Goal: Task Accomplishment & Management: Manage account settings

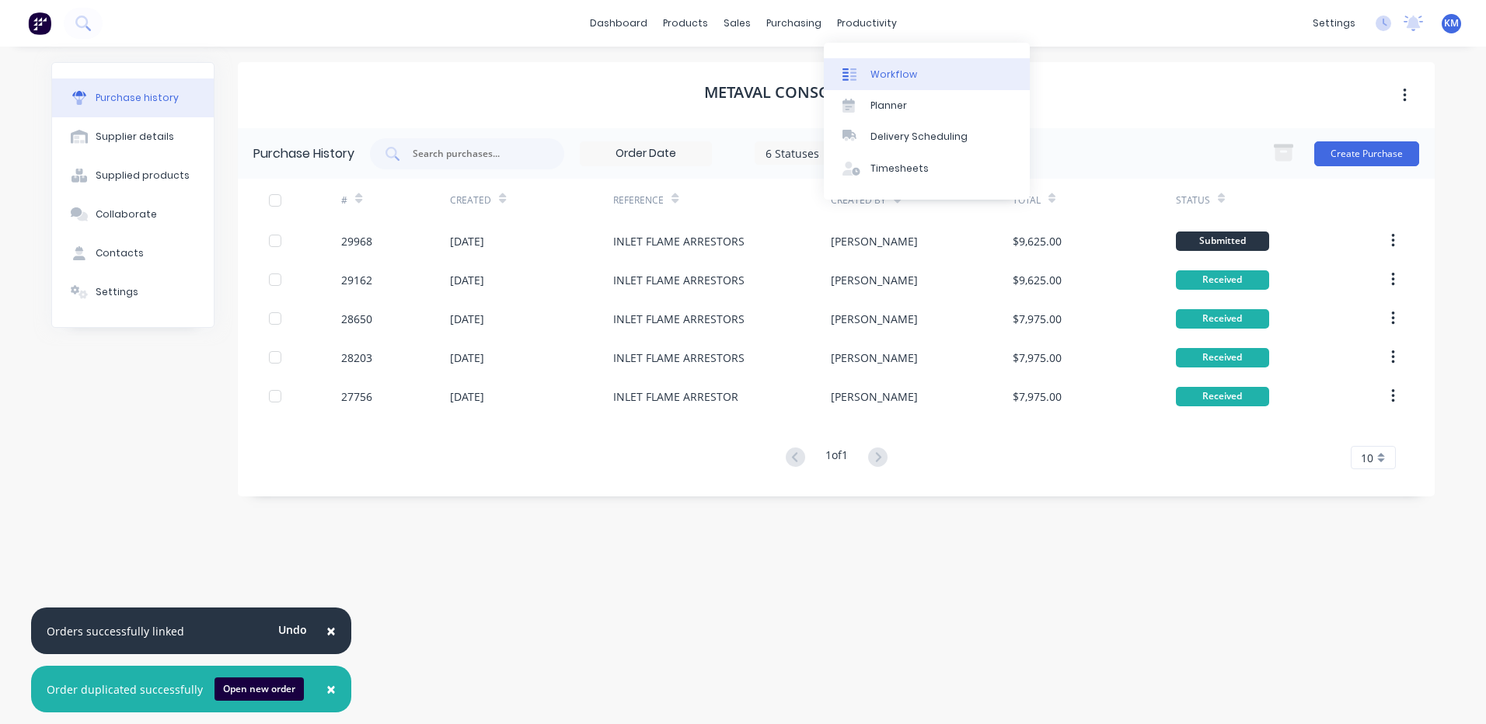
click at [863, 68] on div at bounding box center [854, 75] width 23 height 14
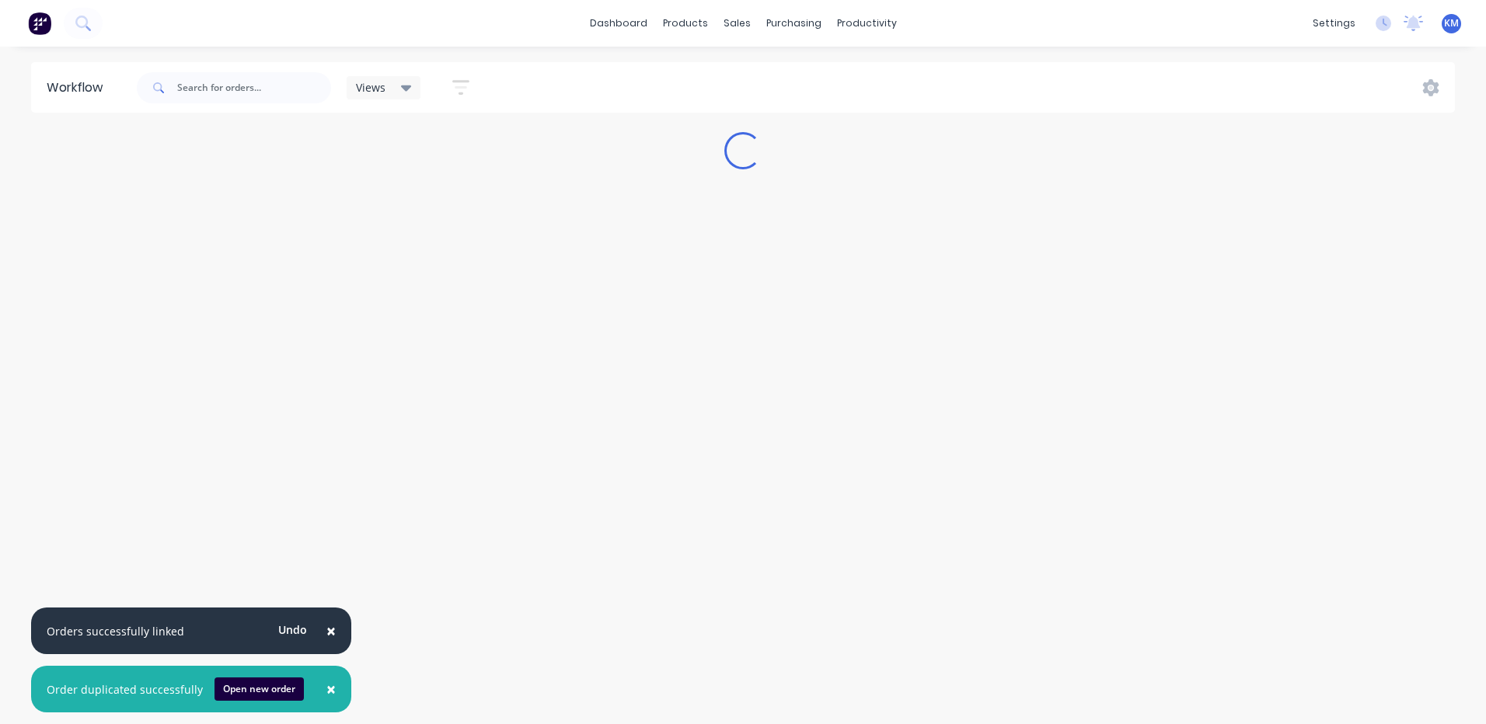
click at [328, 693] on span "×" at bounding box center [330, 690] width 9 height 22
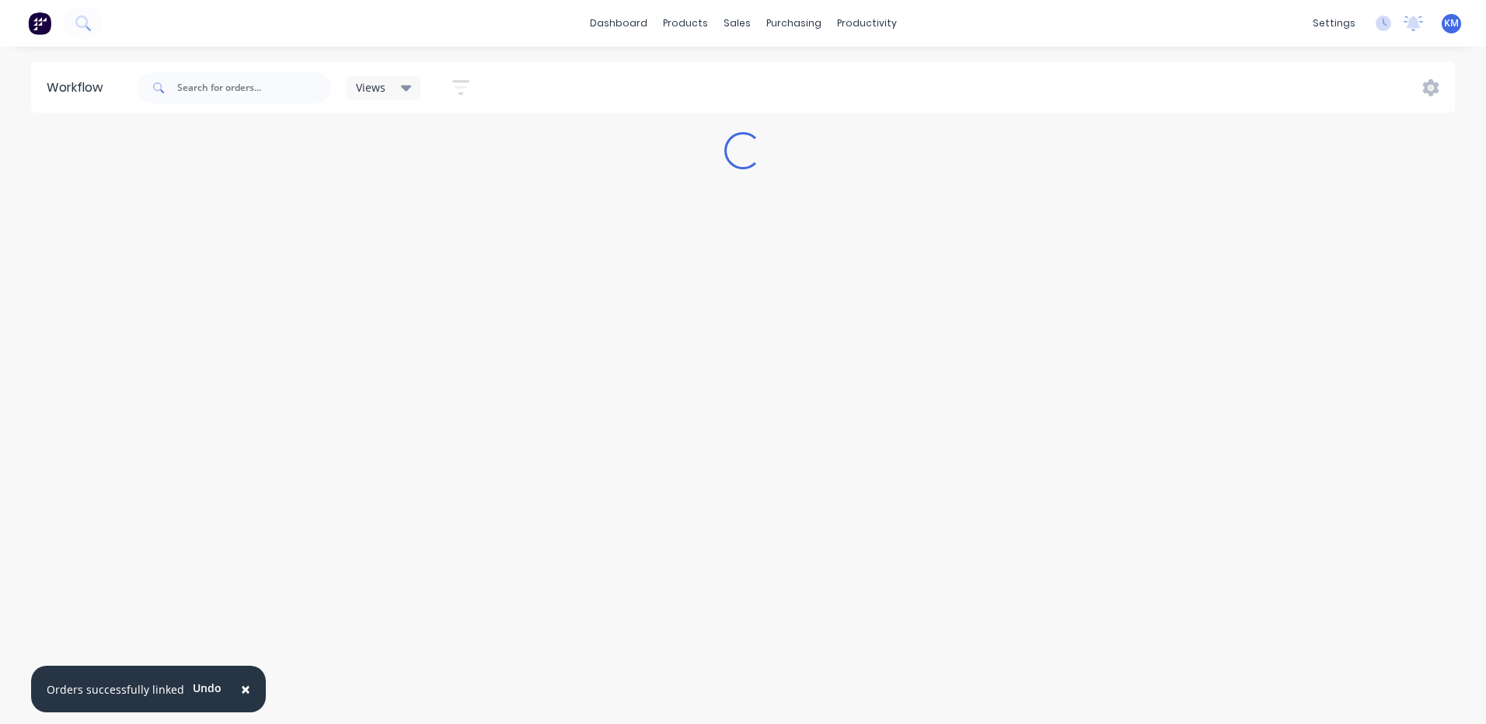
click at [328, 631] on html "× Orders successfully linked Undo dashboard products sales purchasing productiv…" at bounding box center [743, 315] width 1486 height 631
click at [252, 693] on button "×" at bounding box center [245, 689] width 40 height 37
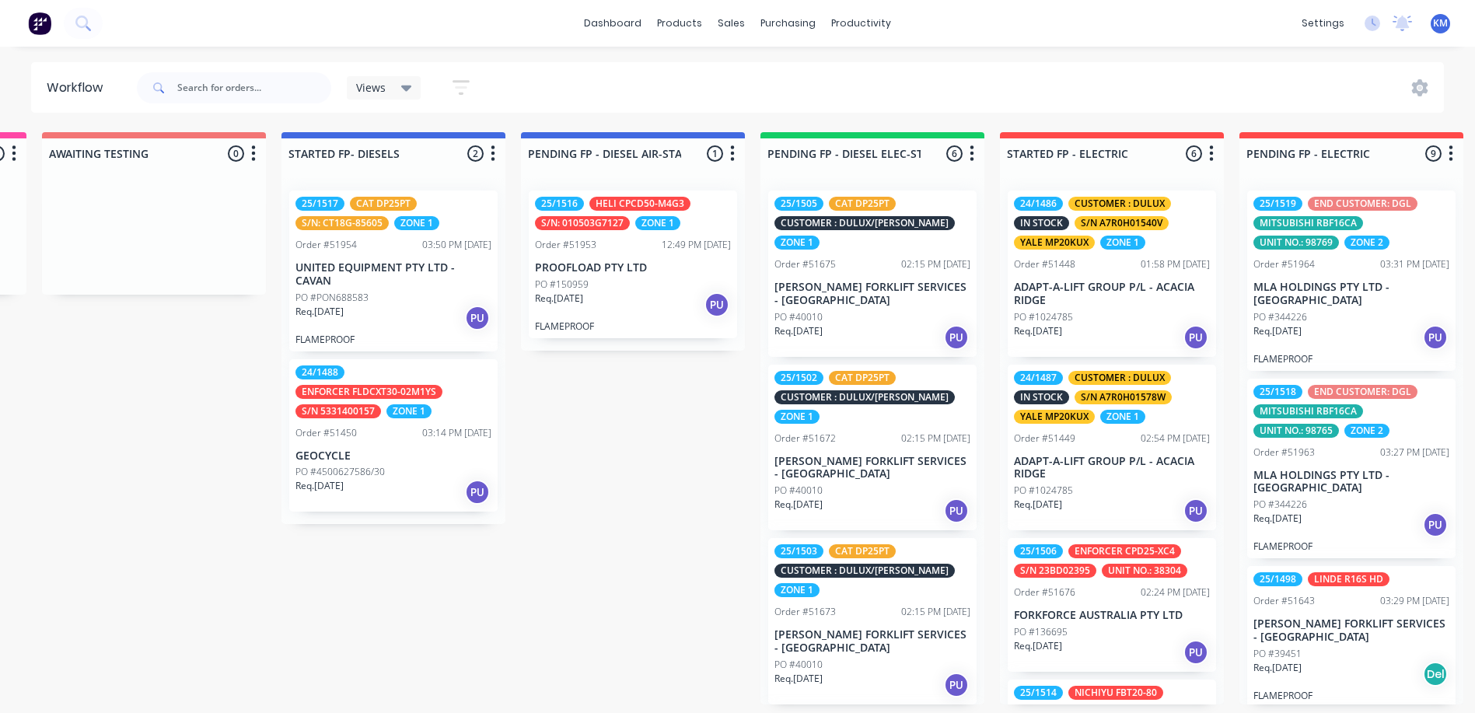
scroll to position [466, 0]
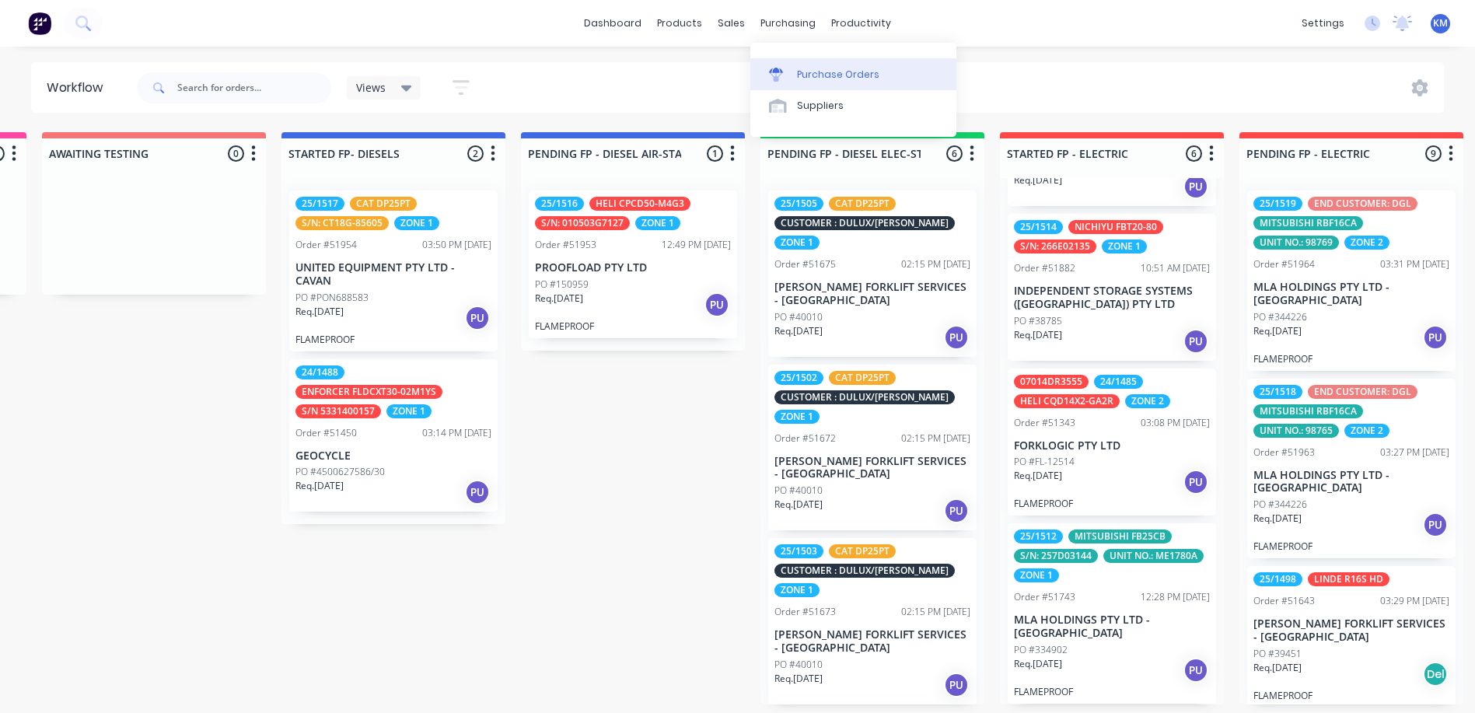
click at [806, 82] on link "Purchase Orders" at bounding box center [853, 73] width 206 height 31
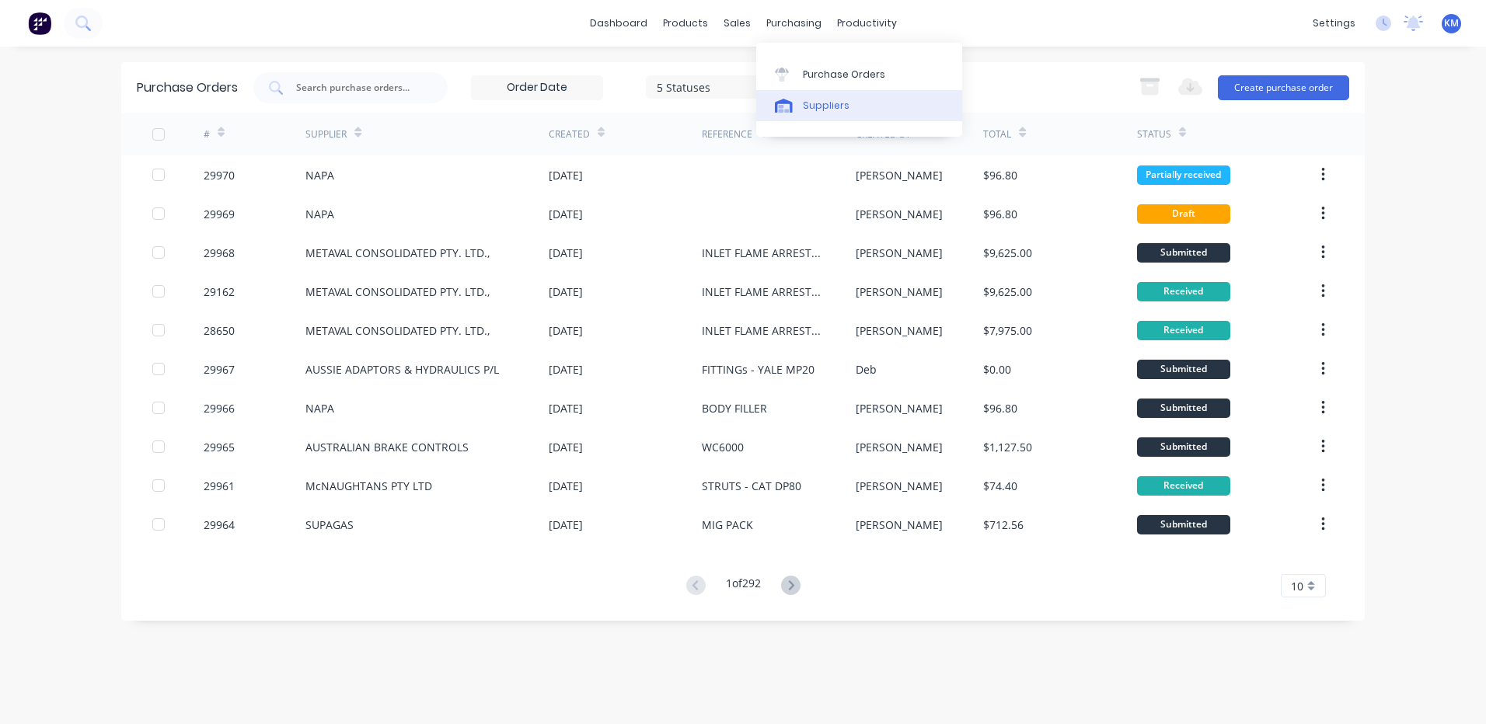
click at [811, 109] on div "Suppliers" at bounding box center [826, 106] width 47 height 14
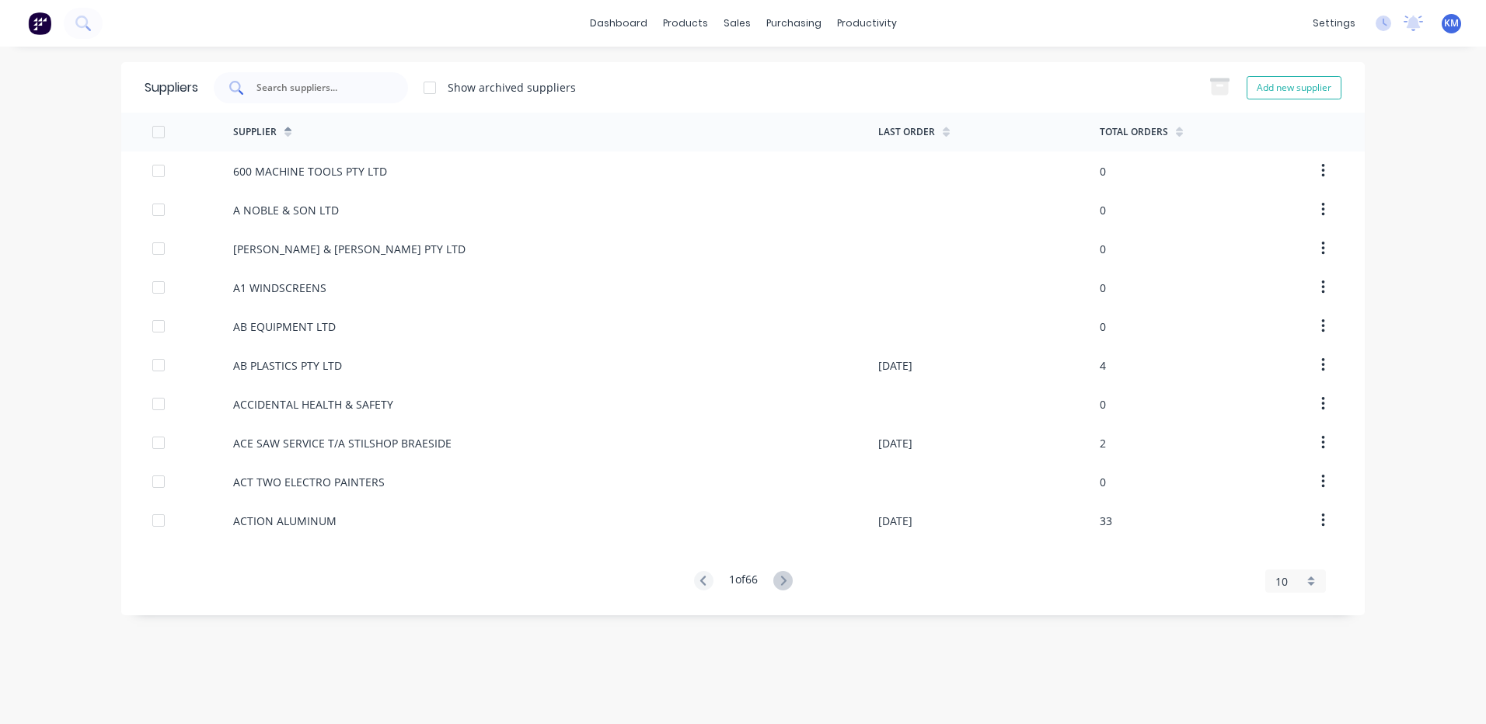
click at [332, 88] on input "text" at bounding box center [319, 88] width 129 height 16
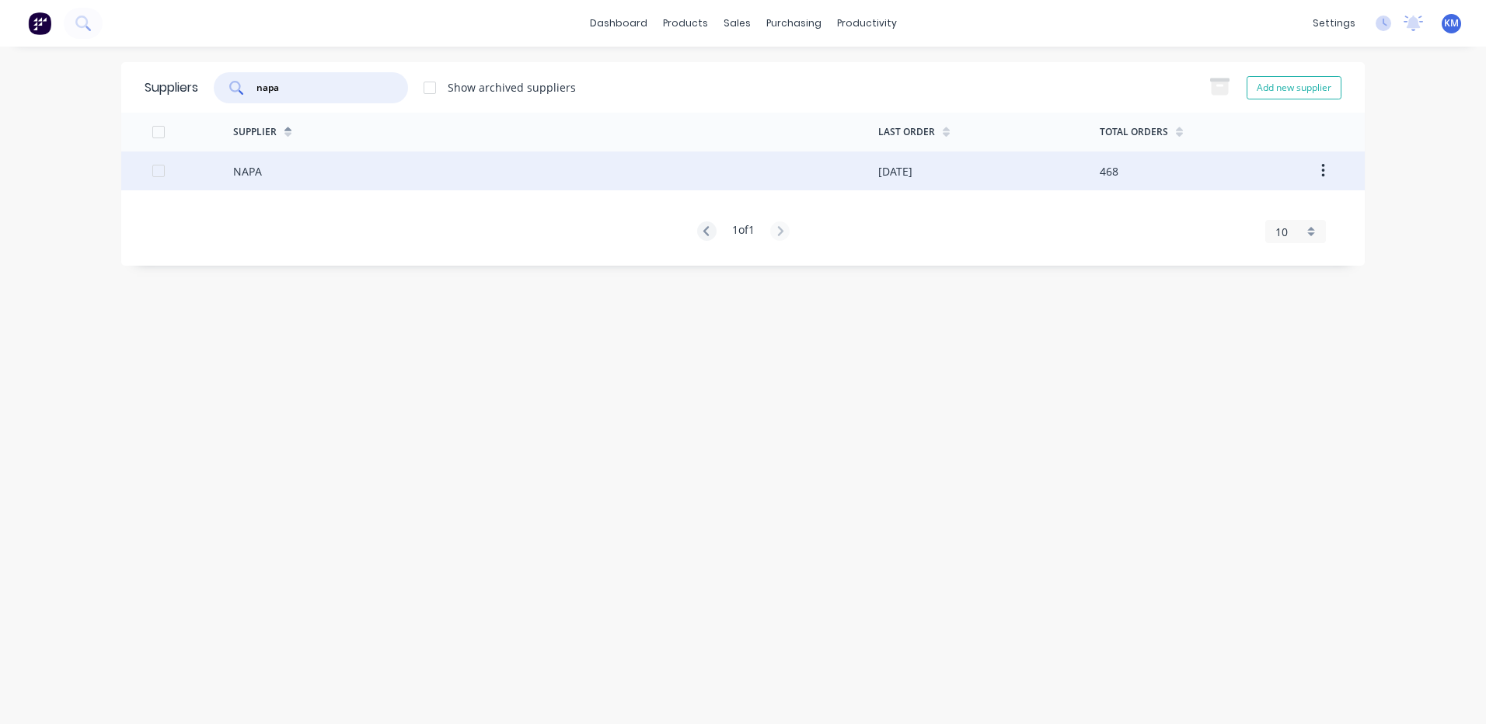
type input "napa"
click at [358, 176] on div "NAPA" at bounding box center [555, 171] width 645 height 39
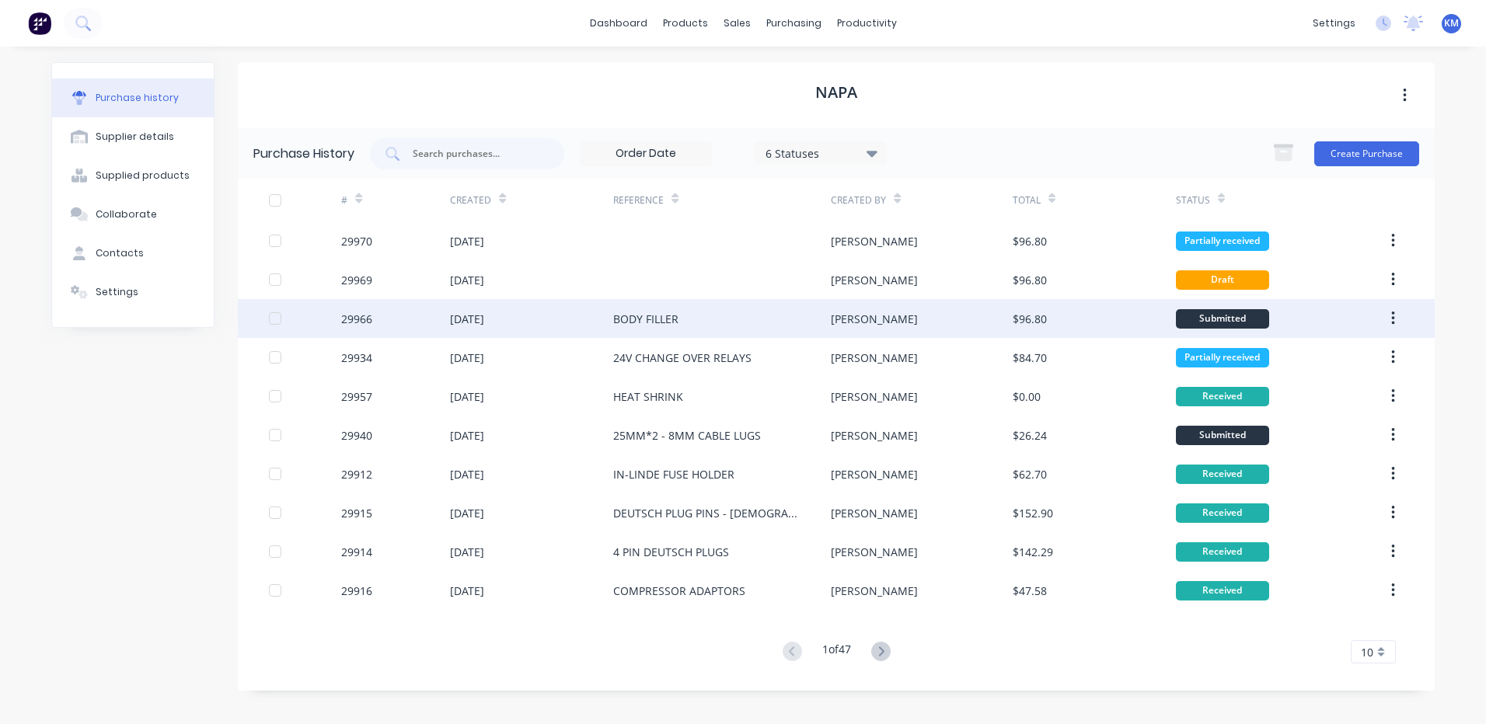
click at [696, 319] on div "BODY FILLER" at bounding box center [722, 318] width 218 height 39
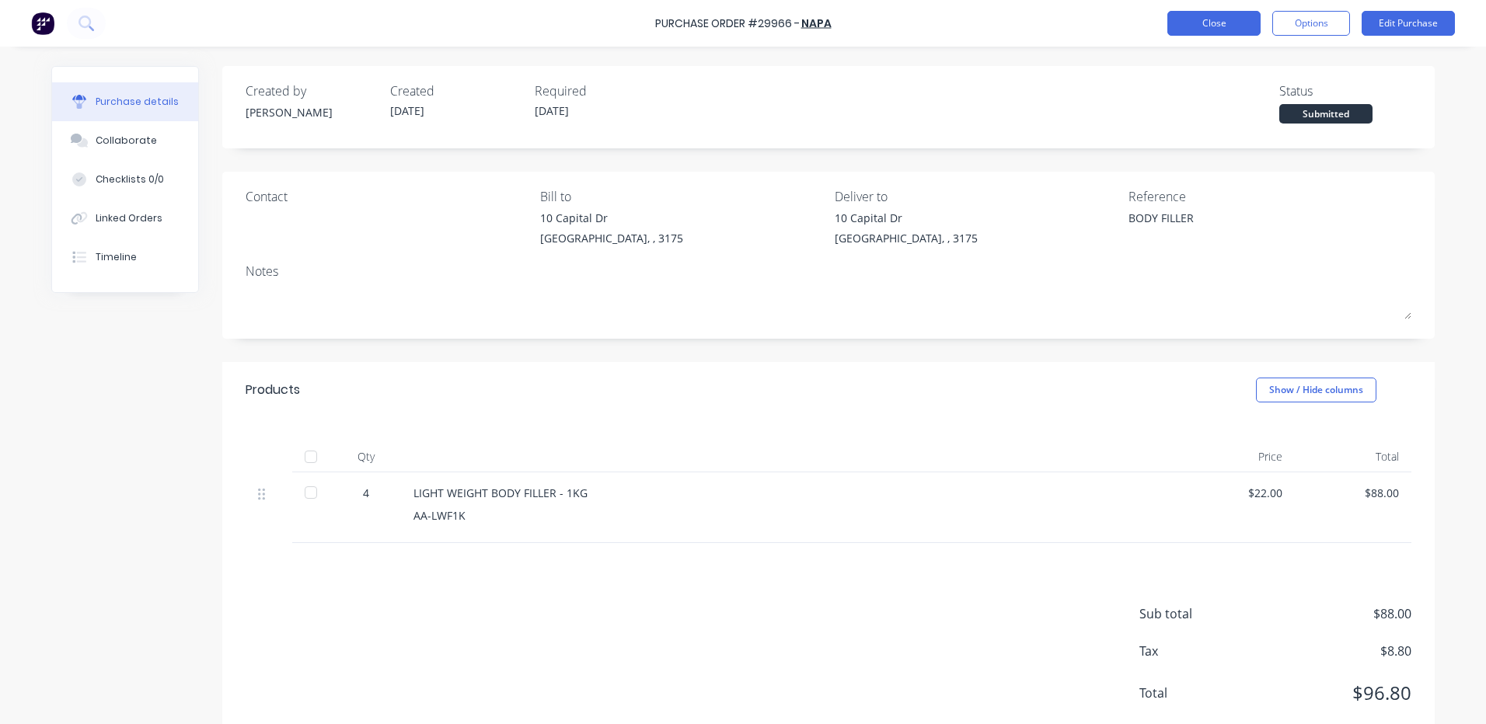
click at [1205, 29] on button "Close" at bounding box center [1213, 23] width 93 height 25
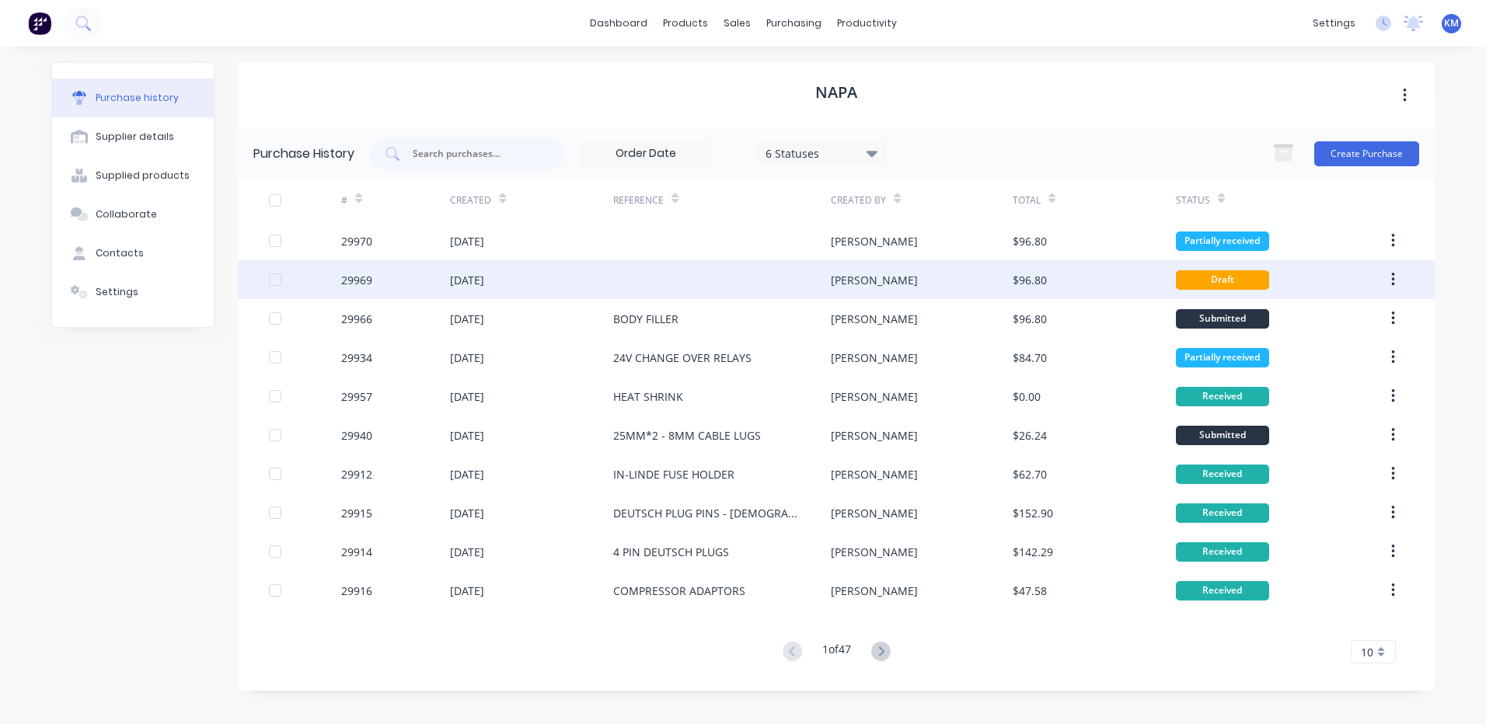
click at [752, 274] on div at bounding box center [722, 279] width 218 height 39
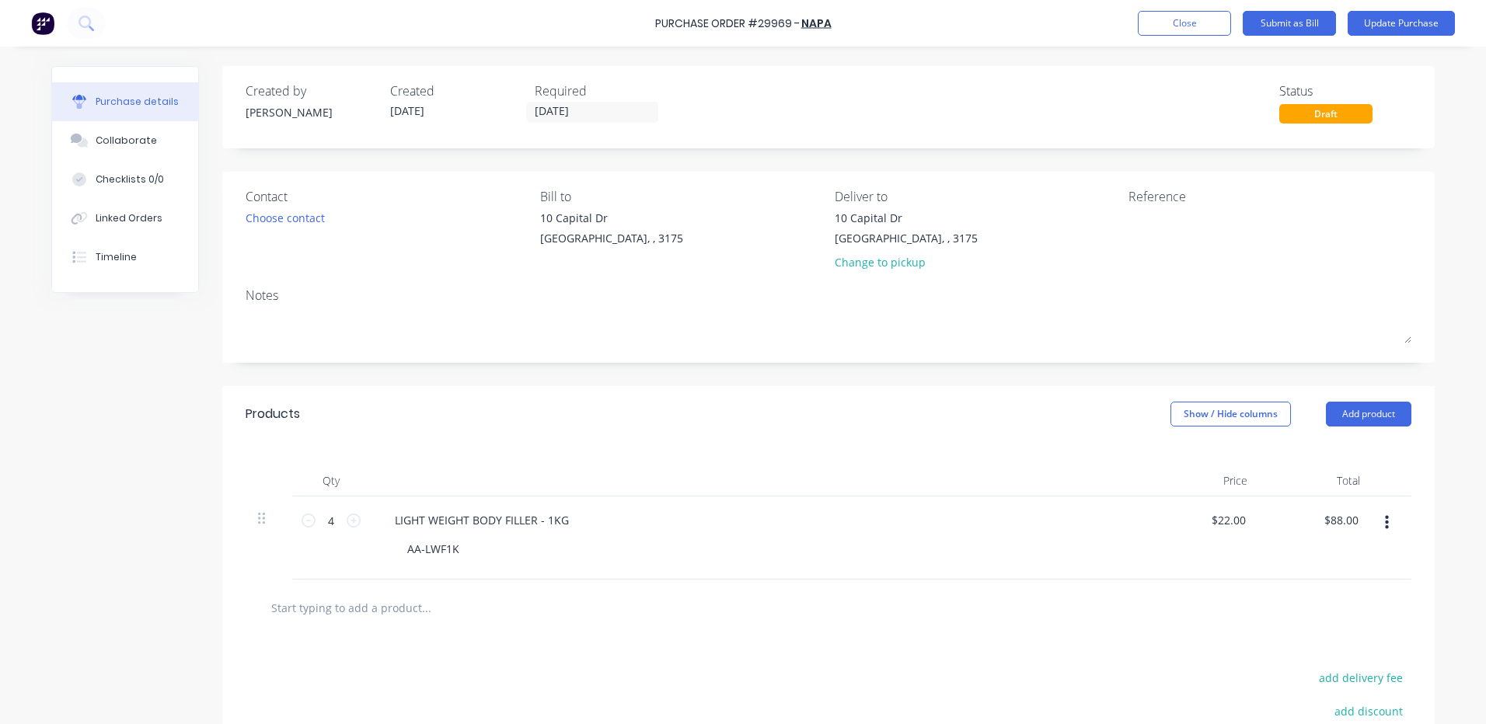
click at [1385, 518] on icon "button" at bounding box center [1387, 523] width 4 height 17
click at [1300, 655] on button "Delete" at bounding box center [1339, 657] width 132 height 31
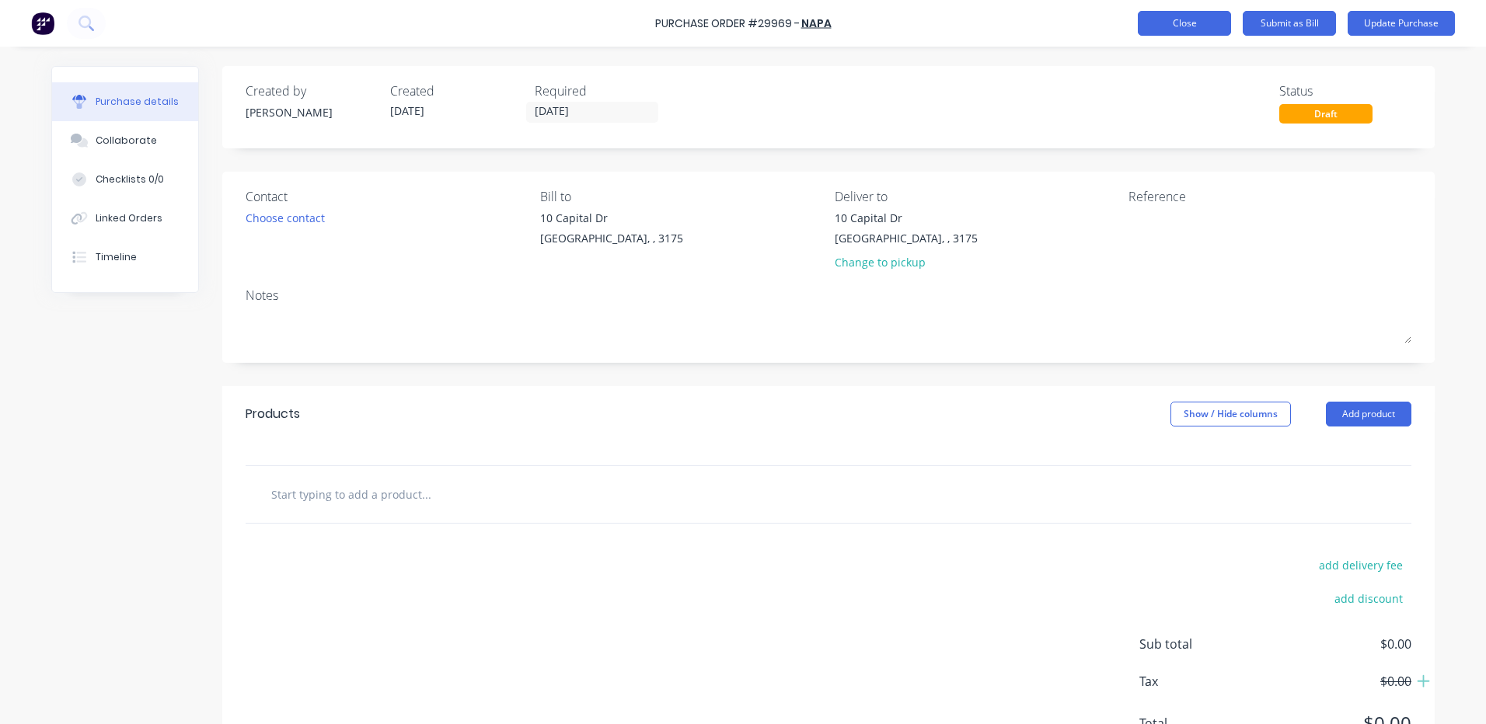
click at [1194, 23] on button "Close" at bounding box center [1184, 23] width 93 height 25
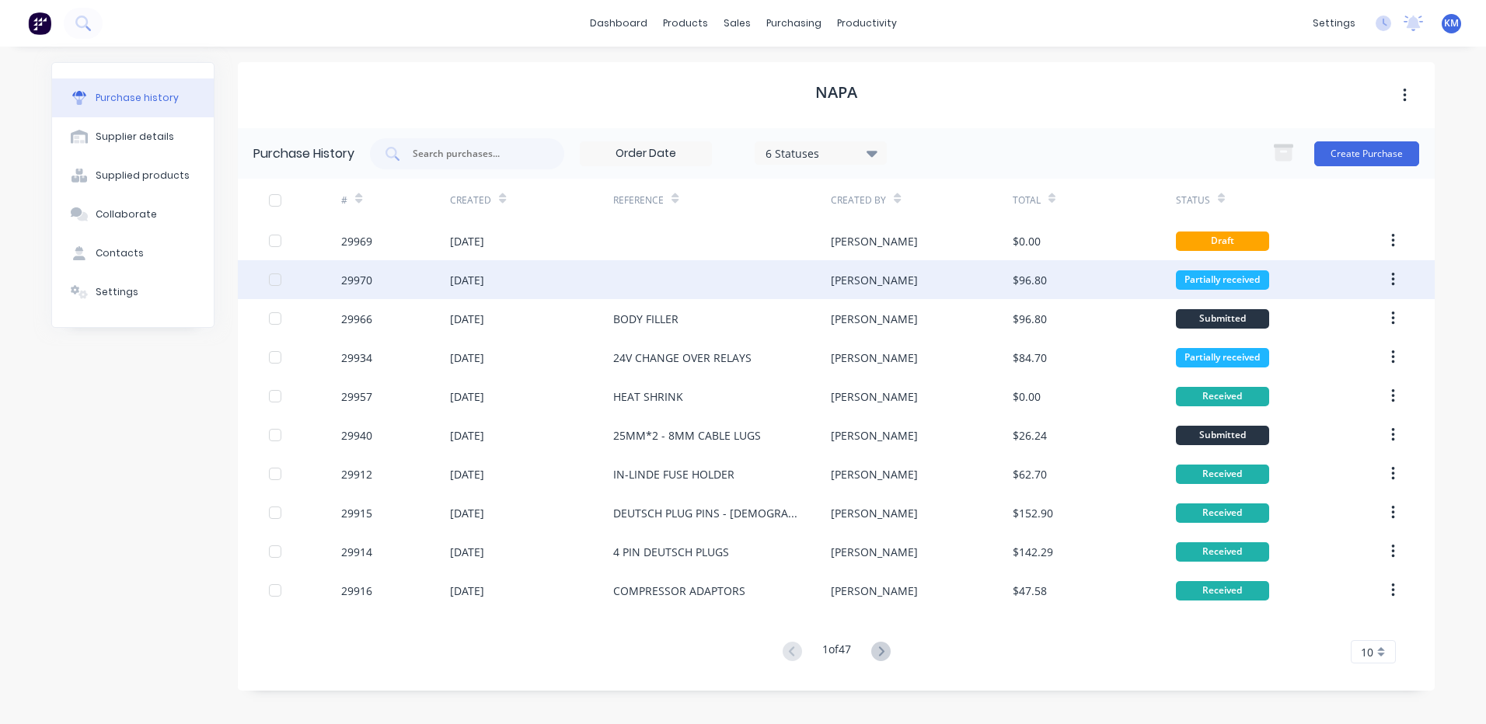
click at [892, 268] on div "[PERSON_NAME]" at bounding box center [921, 279] width 181 height 39
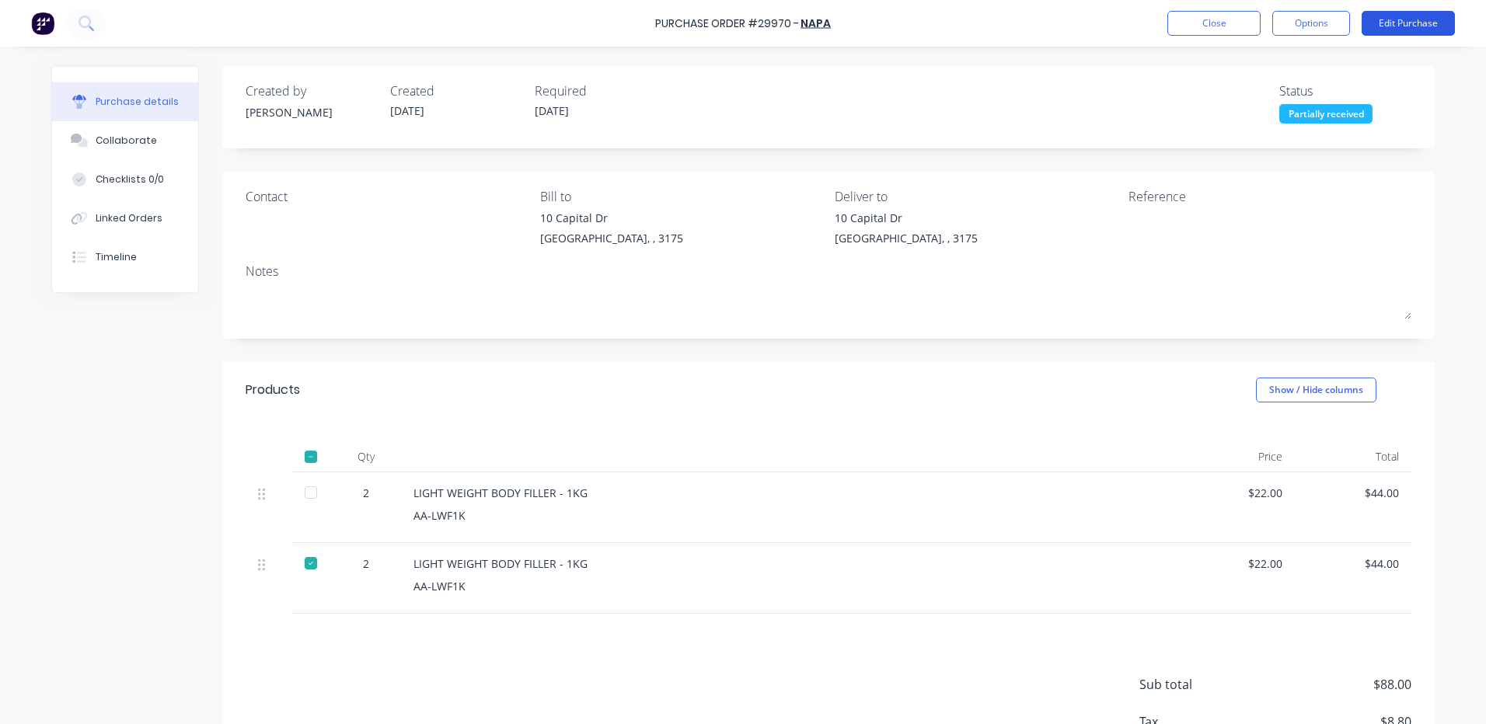
click at [1379, 24] on button "Edit Purchase" at bounding box center [1408, 23] width 93 height 25
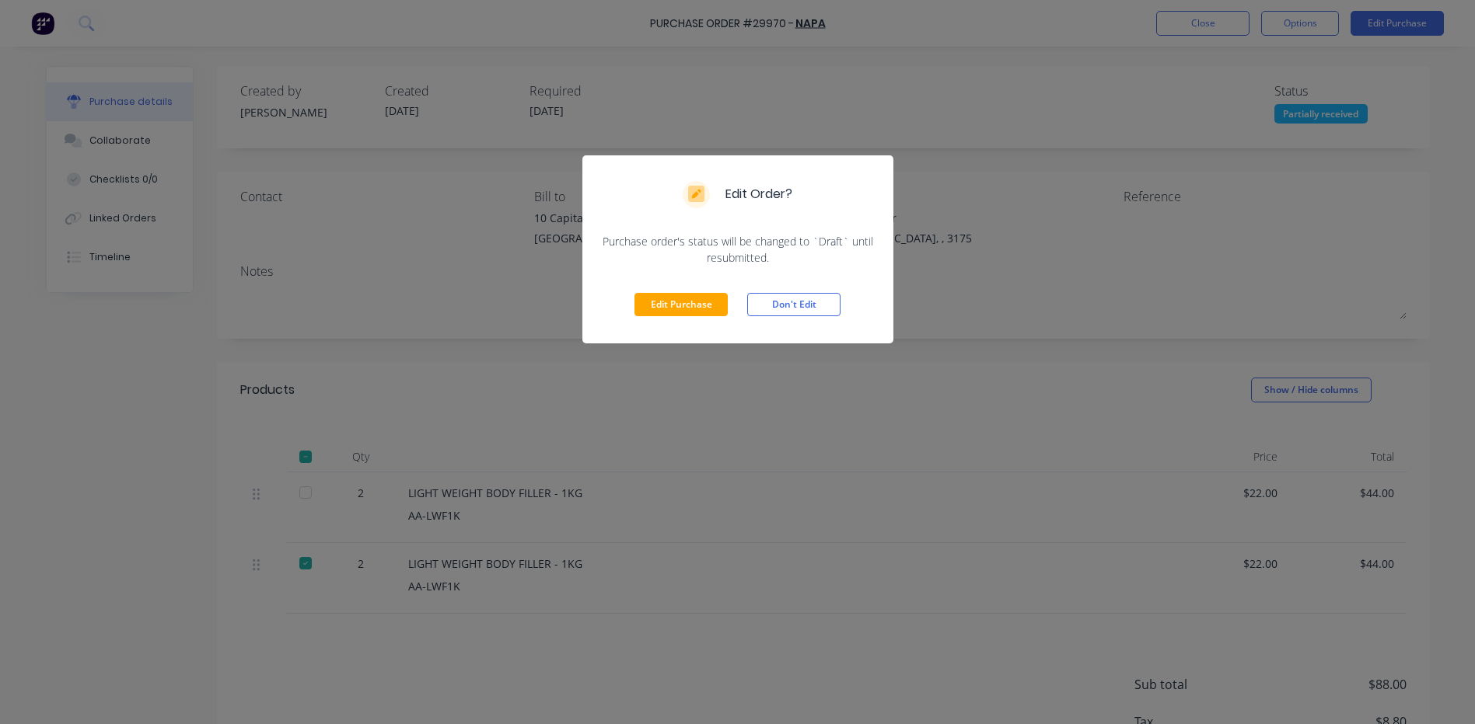
click at [675, 307] on button "Edit Purchase" at bounding box center [680, 304] width 93 height 23
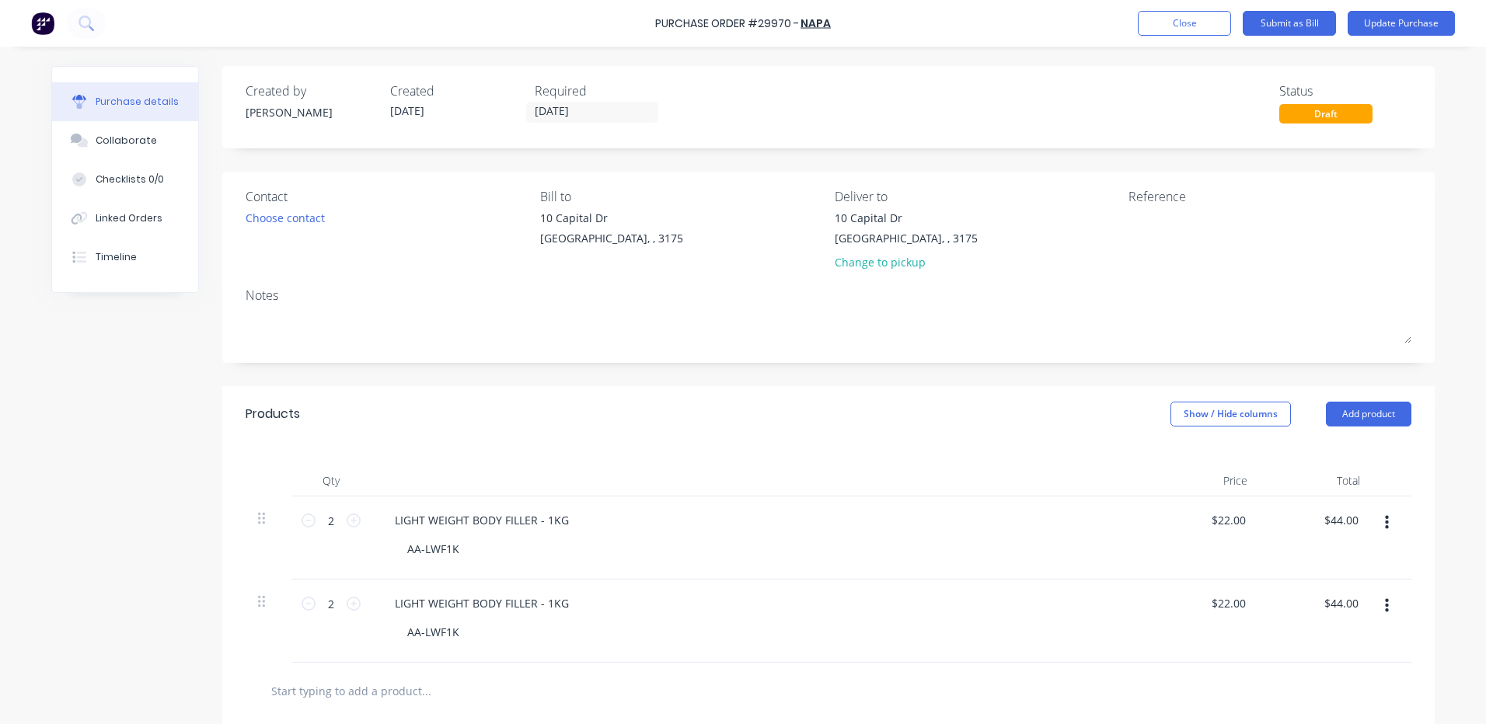
click at [1387, 608] on button "button" at bounding box center [1387, 606] width 37 height 28
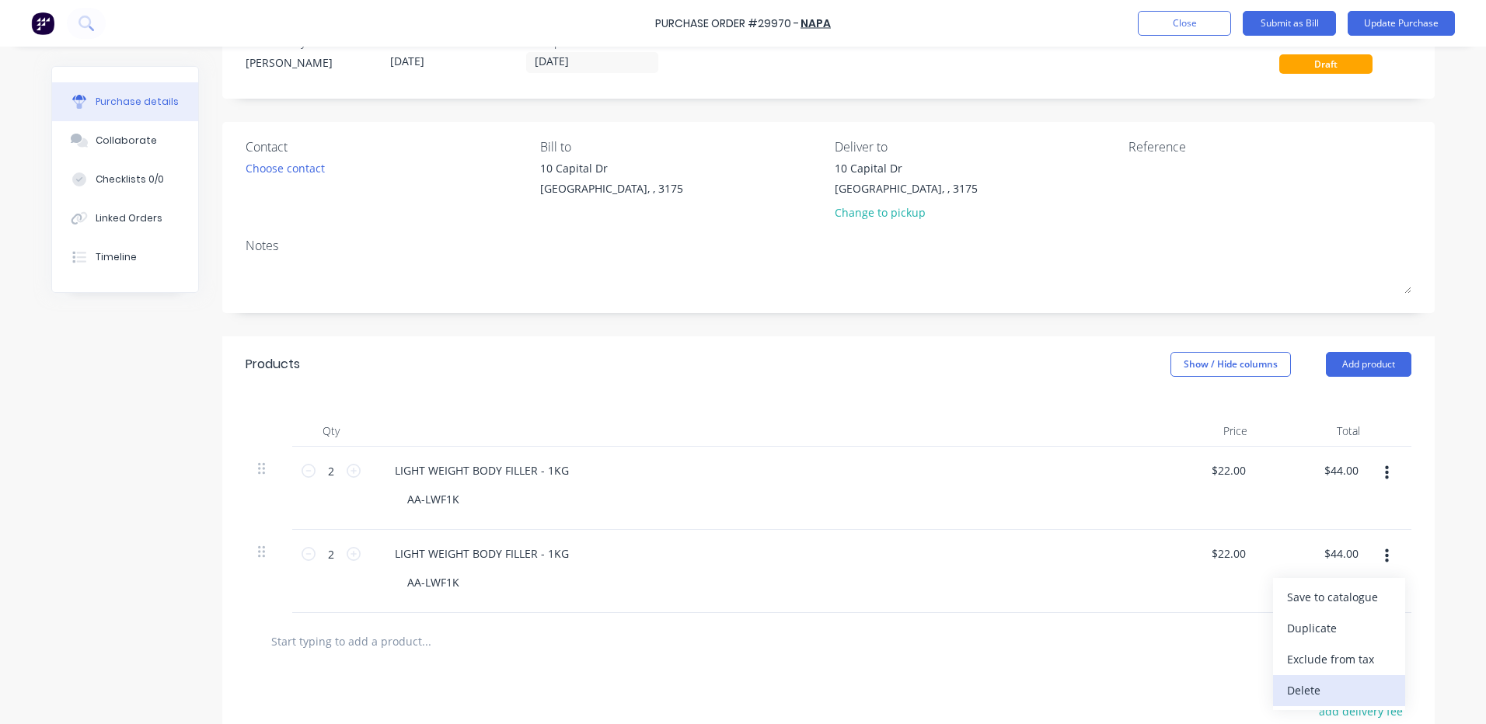
scroll to position [78, 0]
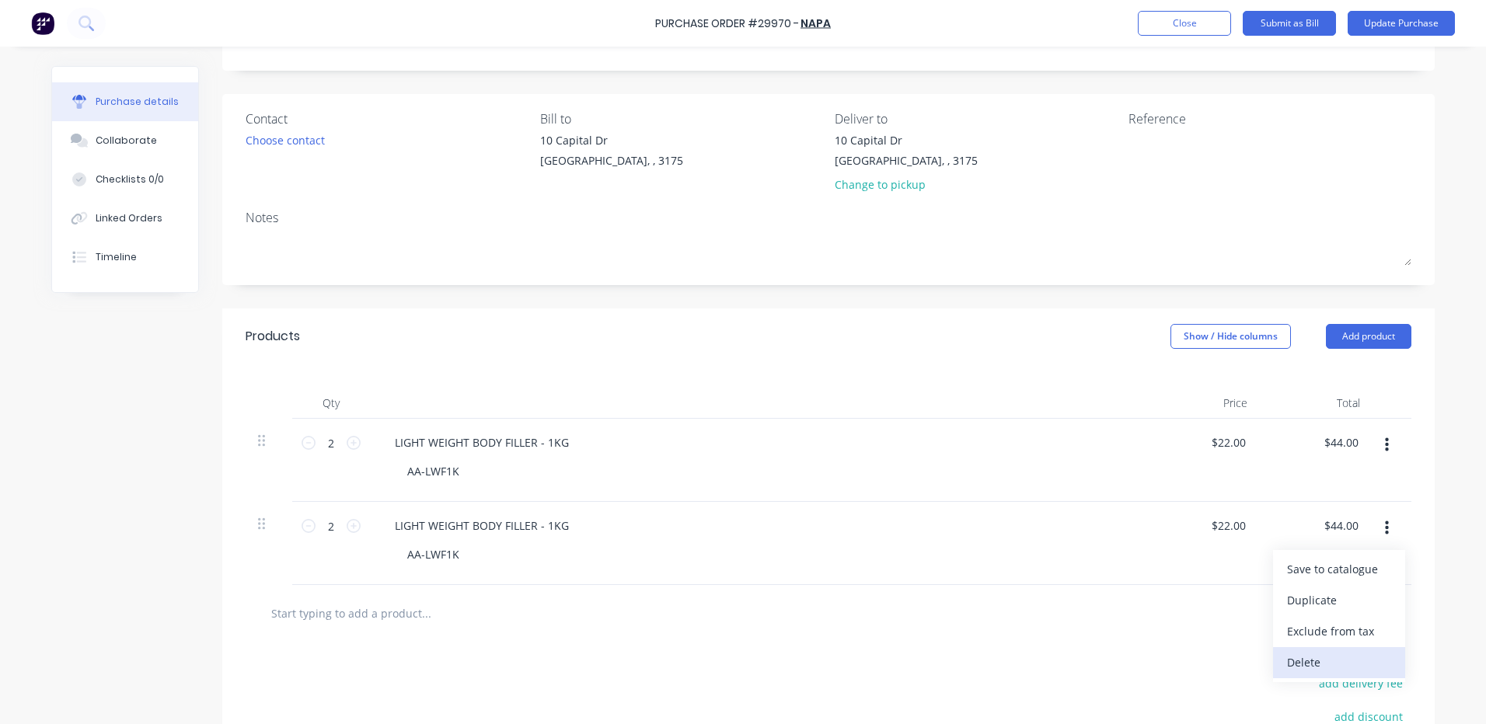
click at [1325, 660] on button "Delete" at bounding box center [1339, 662] width 132 height 31
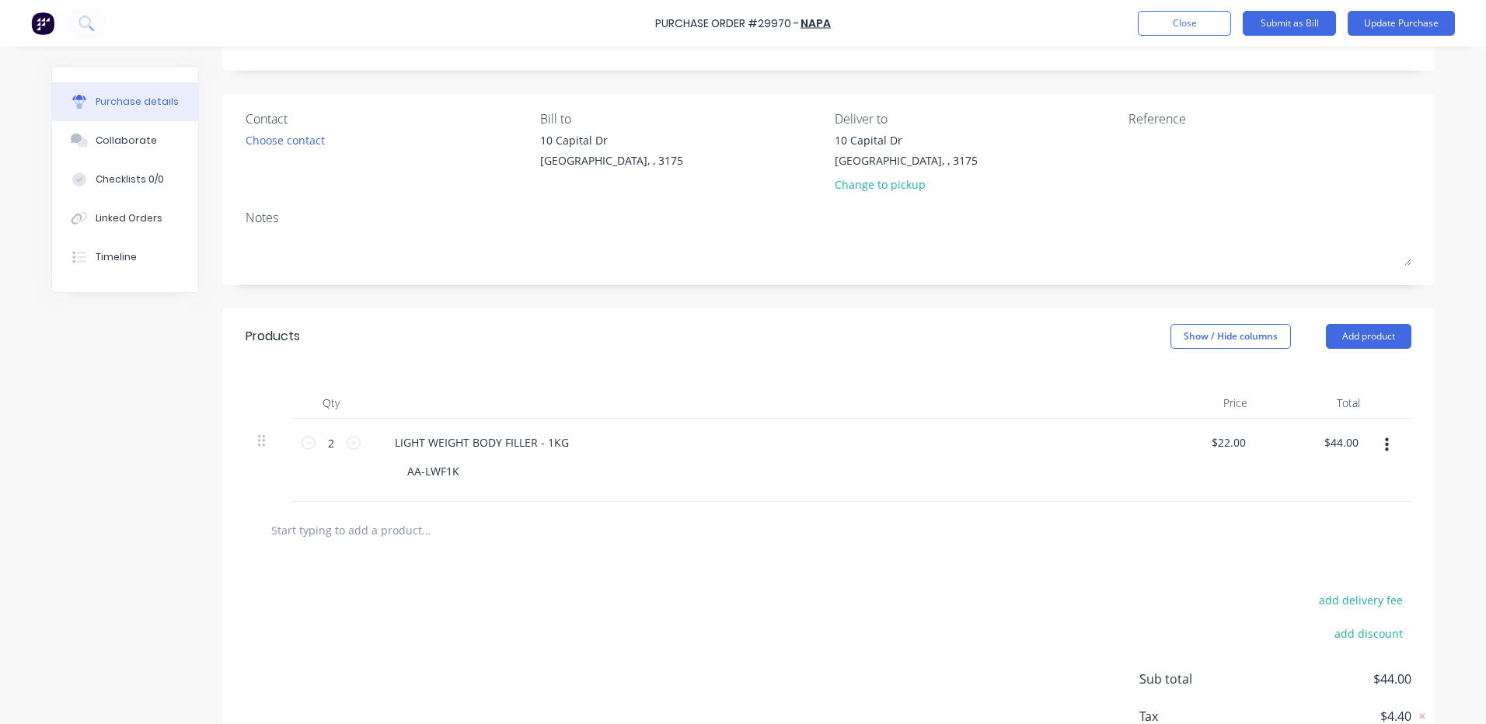
click at [1384, 459] on button "button" at bounding box center [1387, 445] width 37 height 28
click at [1314, 564] on button "Delete" at bounding box center [1339, 579] width 132 height 31
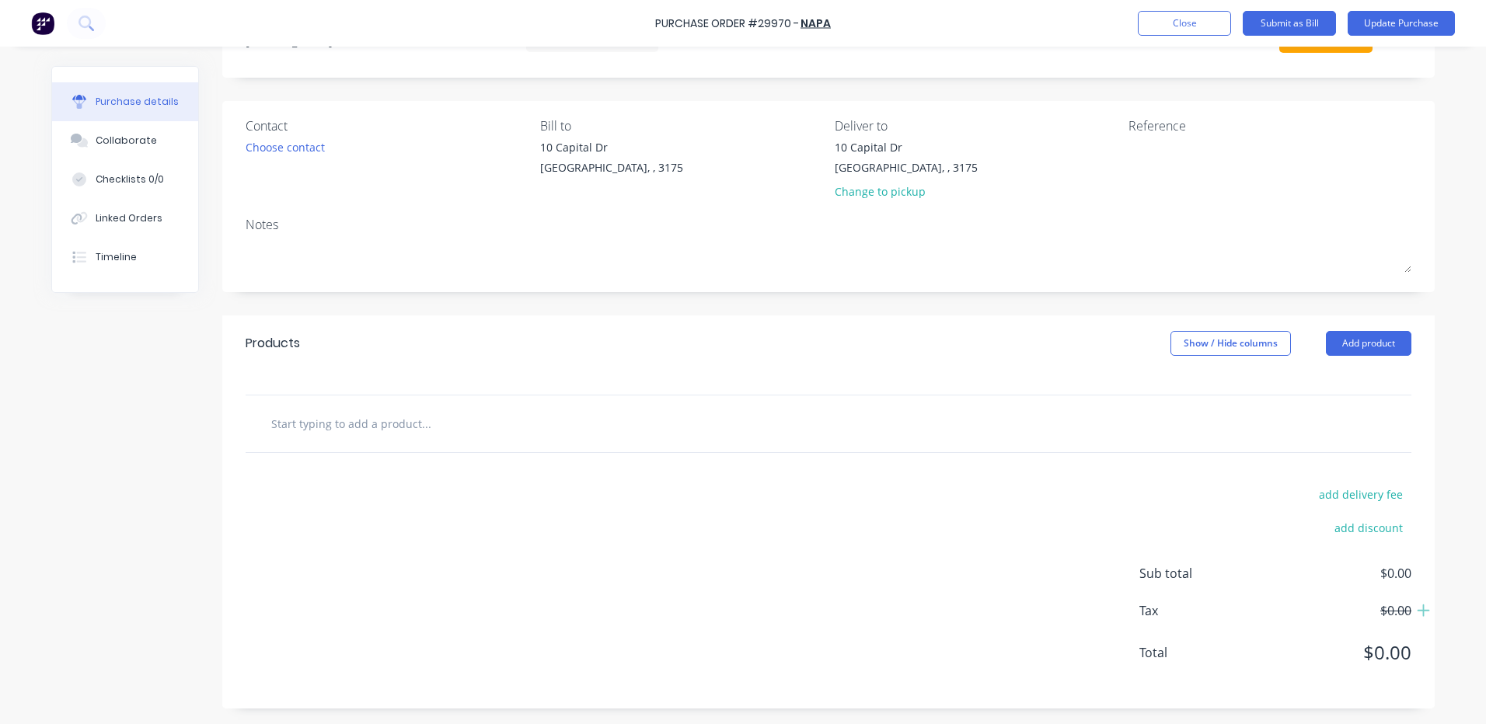
scroll to position [0, 0]
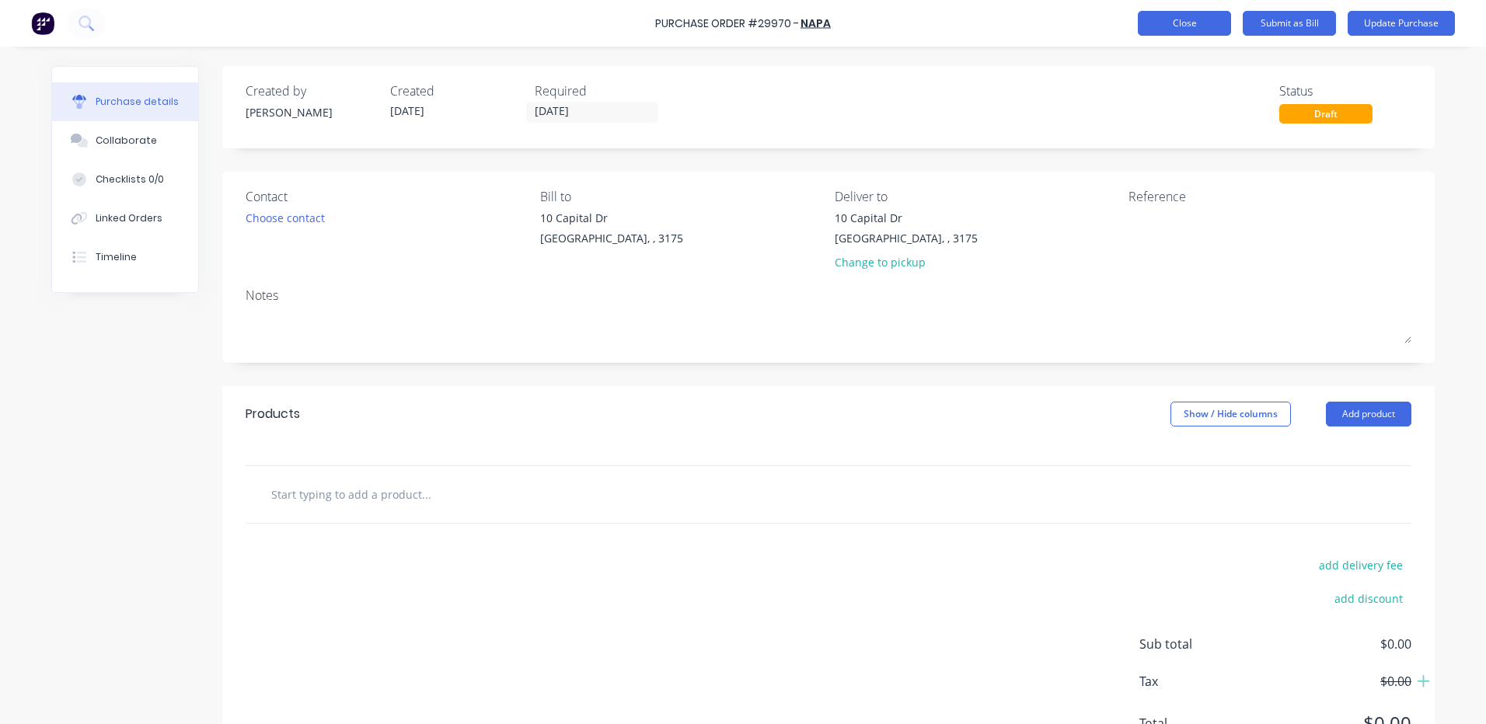
click at [1189, 19] on button "Close" at bounding box center [1184, 23] width 93 height 25
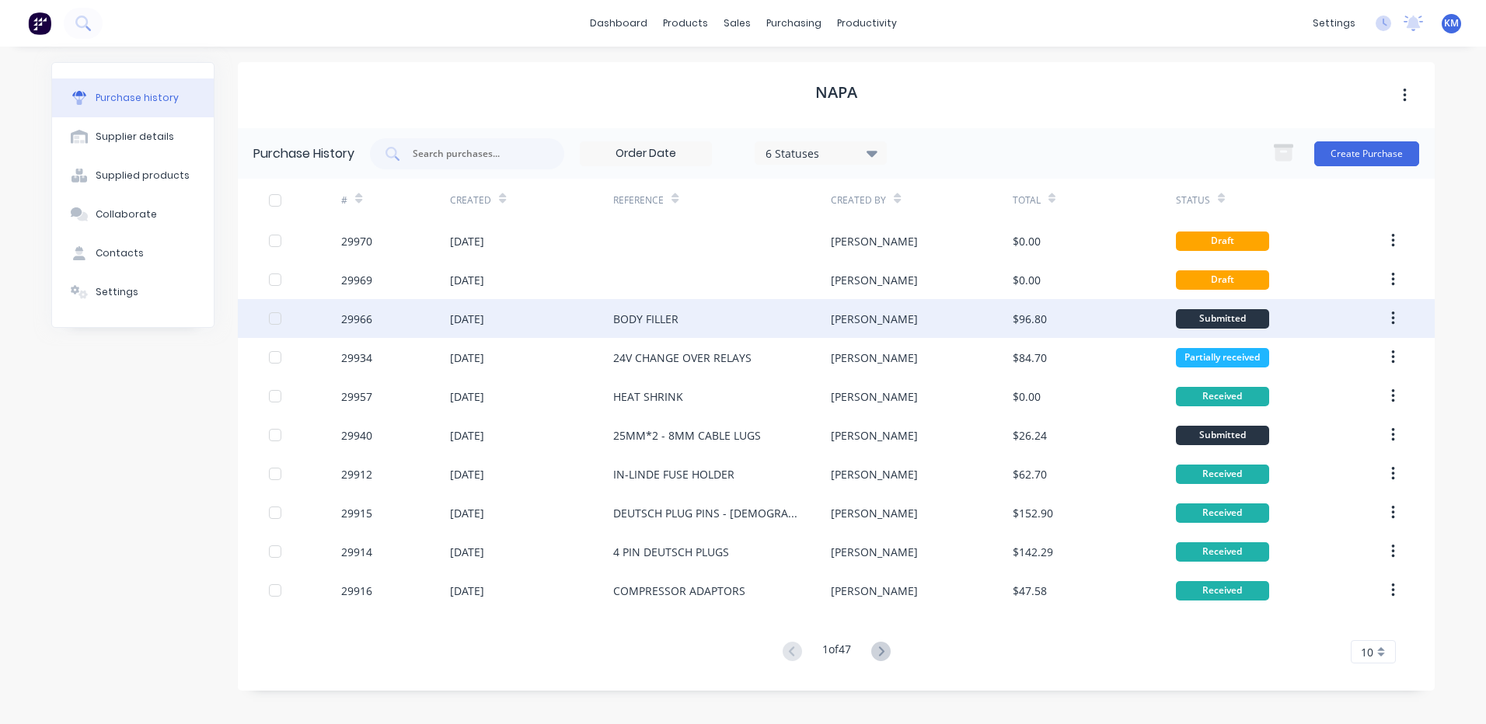
click at [492, 327] on div "[DATE]" at bounding box center [531, 318] width 163 height 39
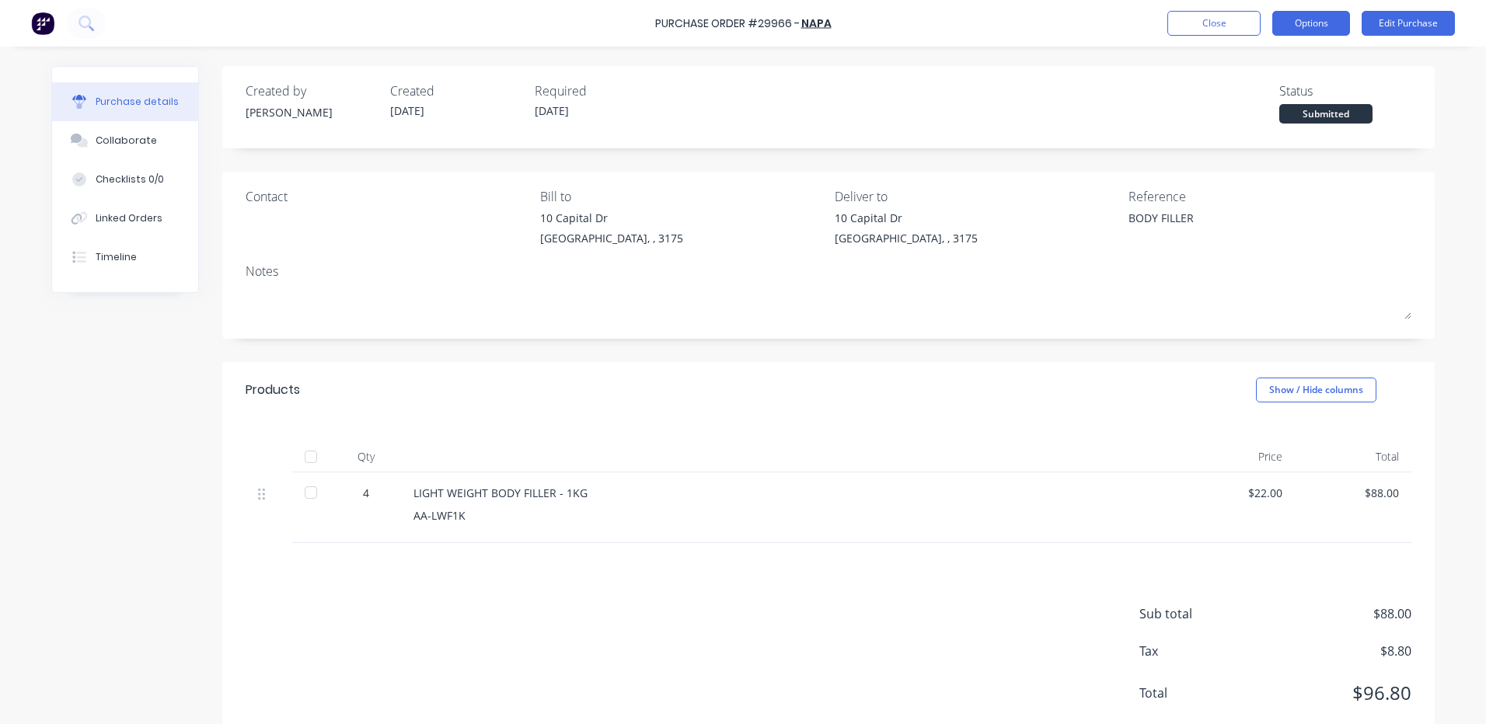
click at [1297, 25] on button "Options" at bounding box center [1311, 23] width 78 height 25
click at [1401, 30] on button "Edit Purchase" at bounding box center [1408, 23] width 93 height 25
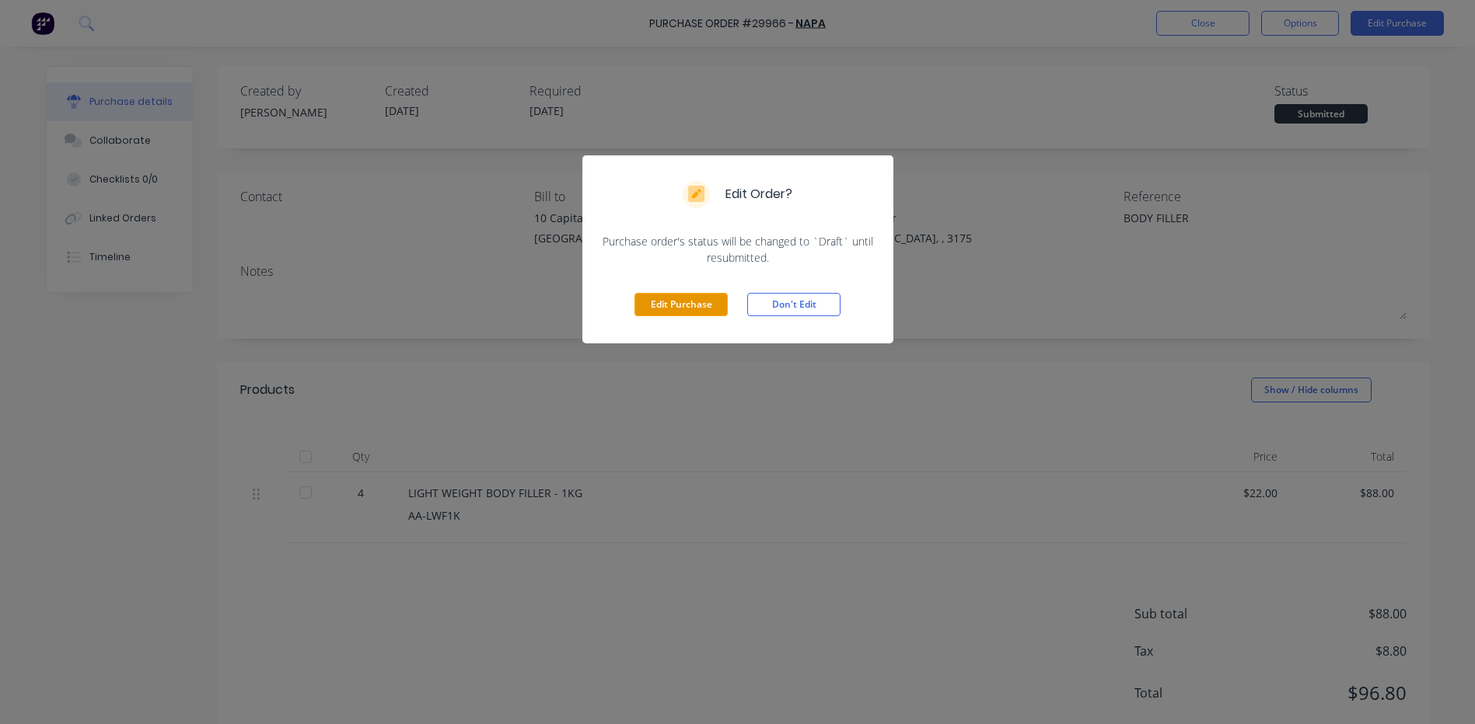
click at [714, 303] on button "Edit Purchase" at bounding box center [680, 304] width 93 height 23
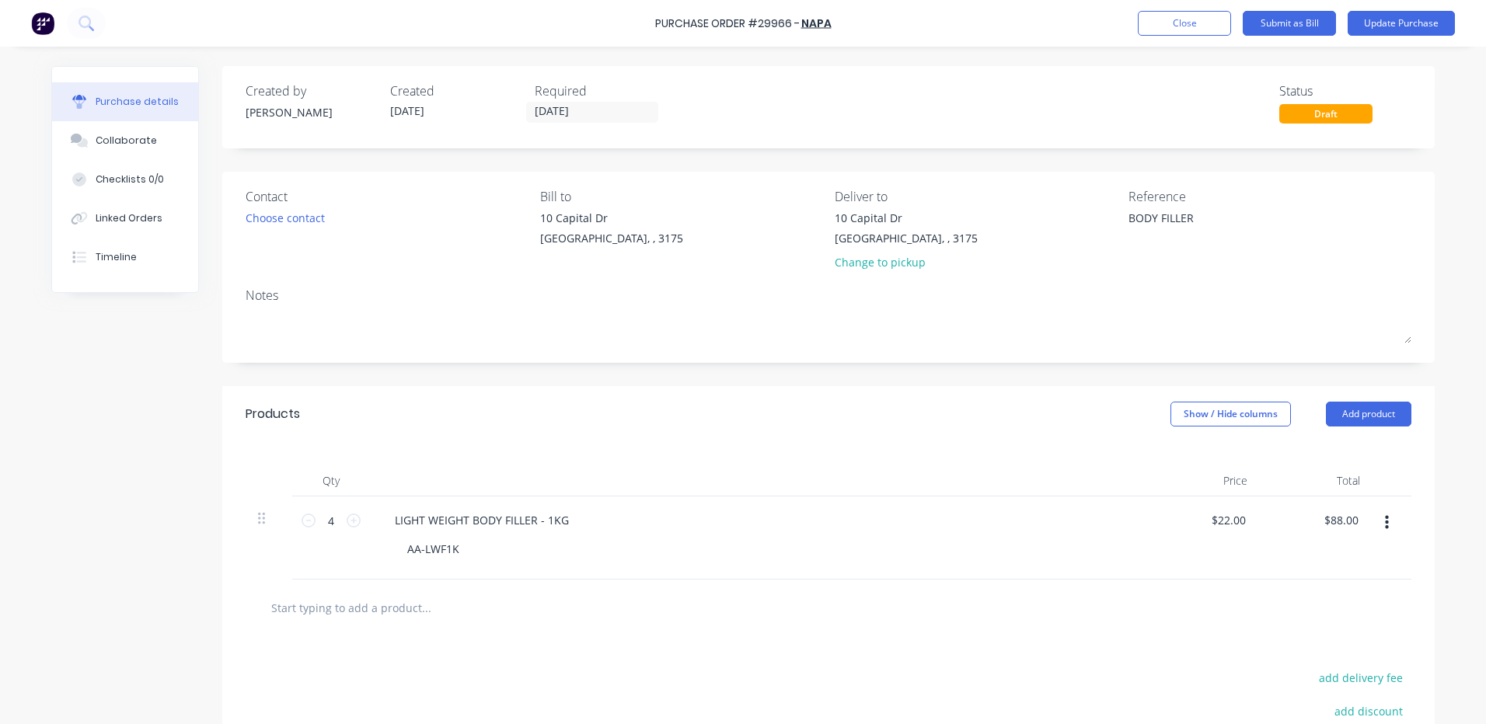
click at [1386, 522] on button "button" at bounding box center [1387, 523] width 37 height 28
click at [1308, 596] on button "Duplicate" at bounding box center [1339, 595] width 132 height 31
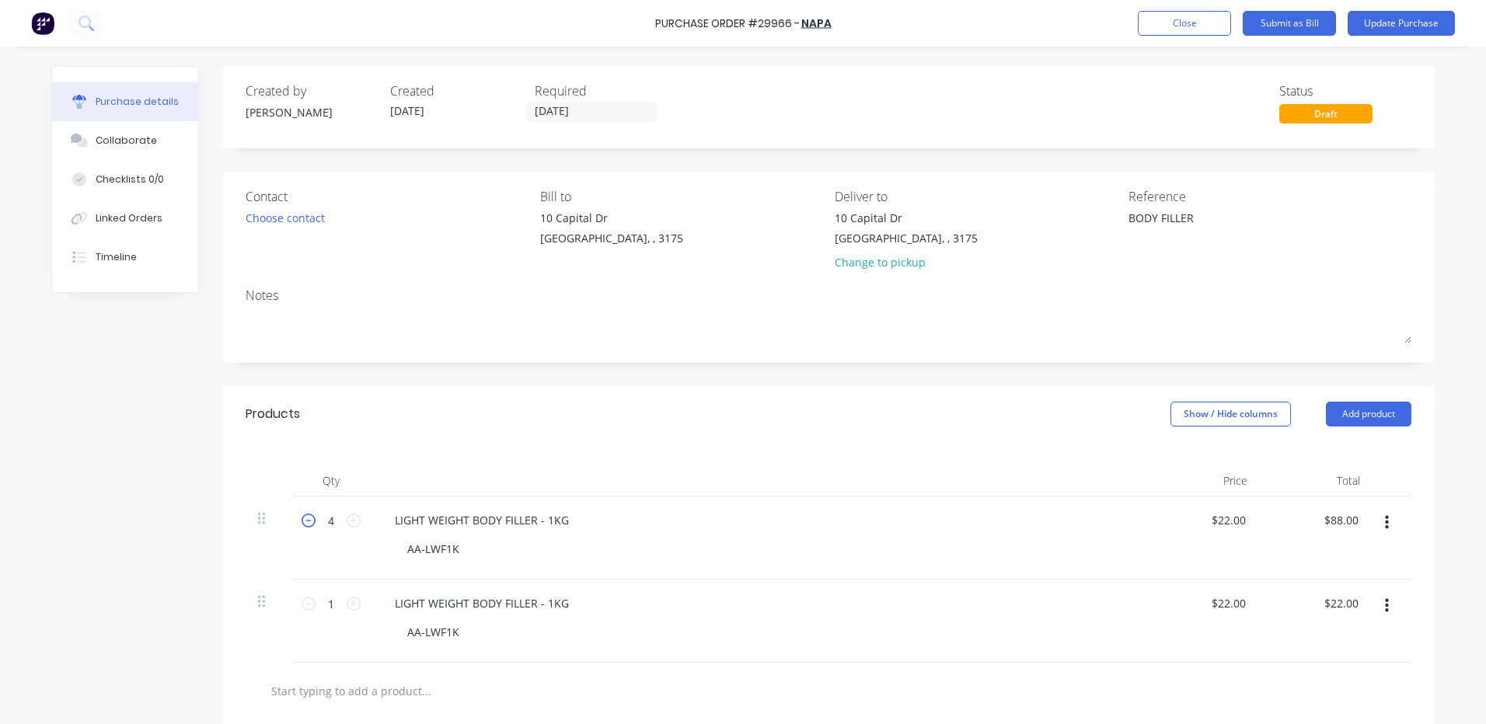
click at [305, 521] on icon at bounding box center [309, 521] width 14 height 14
type textarea "x"
type input "3"
type input "$66.00"
click at [305, 521] on icon at bounding box center [309, 521] width 14 height 14
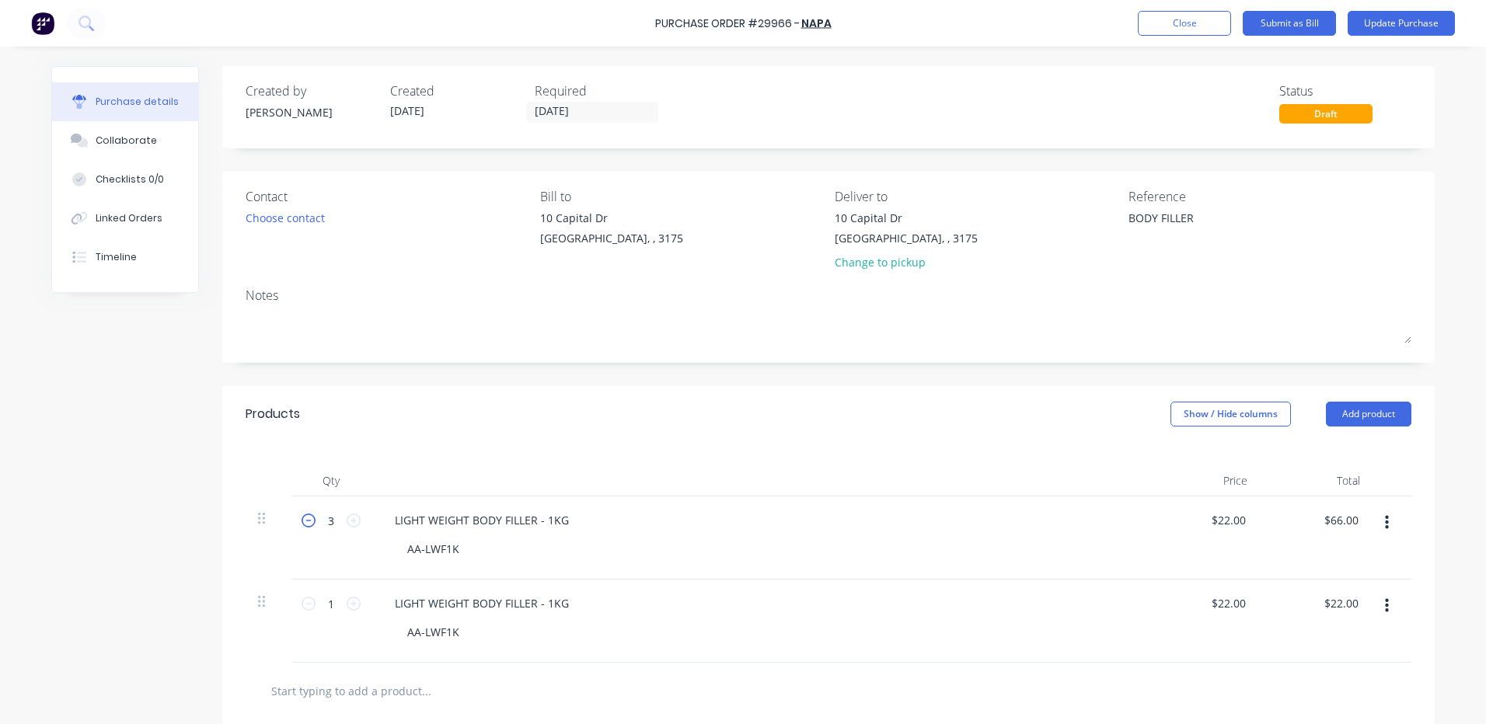
type textarea "x"
type input "2"
type input "$44.00"
click at [347, 603] on icon at bounding box center [354, 604] width 14 height 14
type textarea "x"
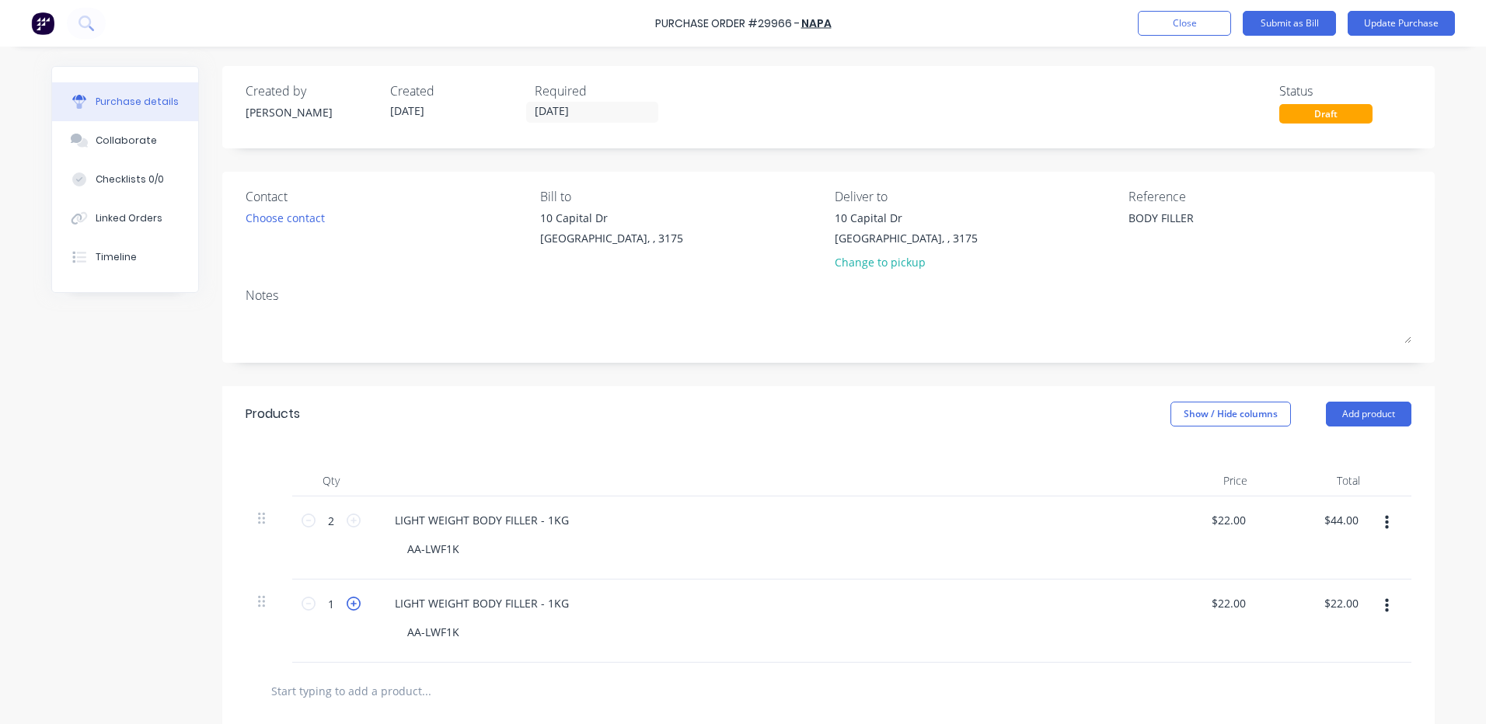
type input "2"
type input "$44.00"
click at [347, 603] on icon at bounding box center [354, 604] width 14 height 14
type textarea "x"
type input "3"
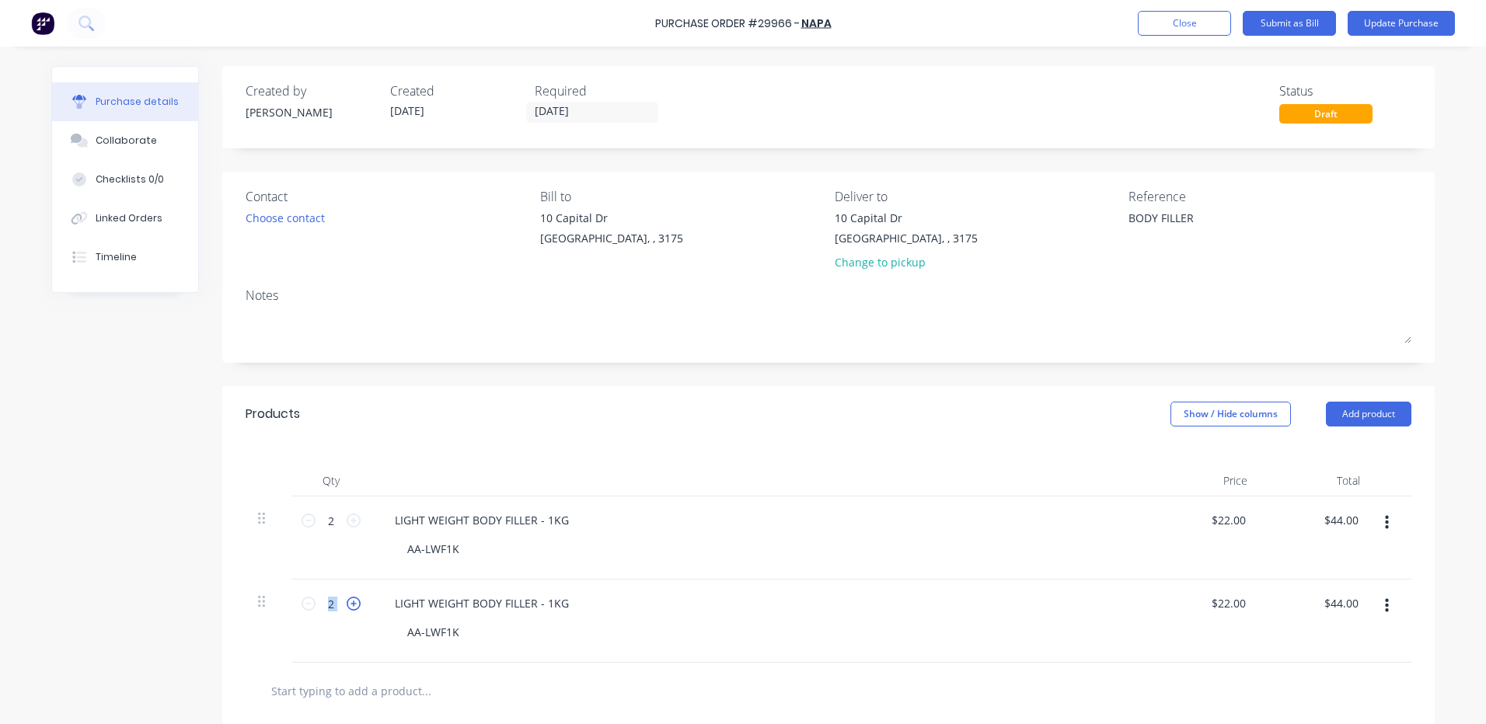
type input "$66.00"
click at [617, 448] on div "Qty Price Total 2 2 LIGHT WEIGHT BODY FILLER - 1KG AA-LWF1K $22.00 $22.00 $44.0…" at bounding box center [828, 552] width 1213 height 221
click at [305, 609] on icon at bounding box center [309, 604] width 14 height 14
type textarea "x"
type input "2"
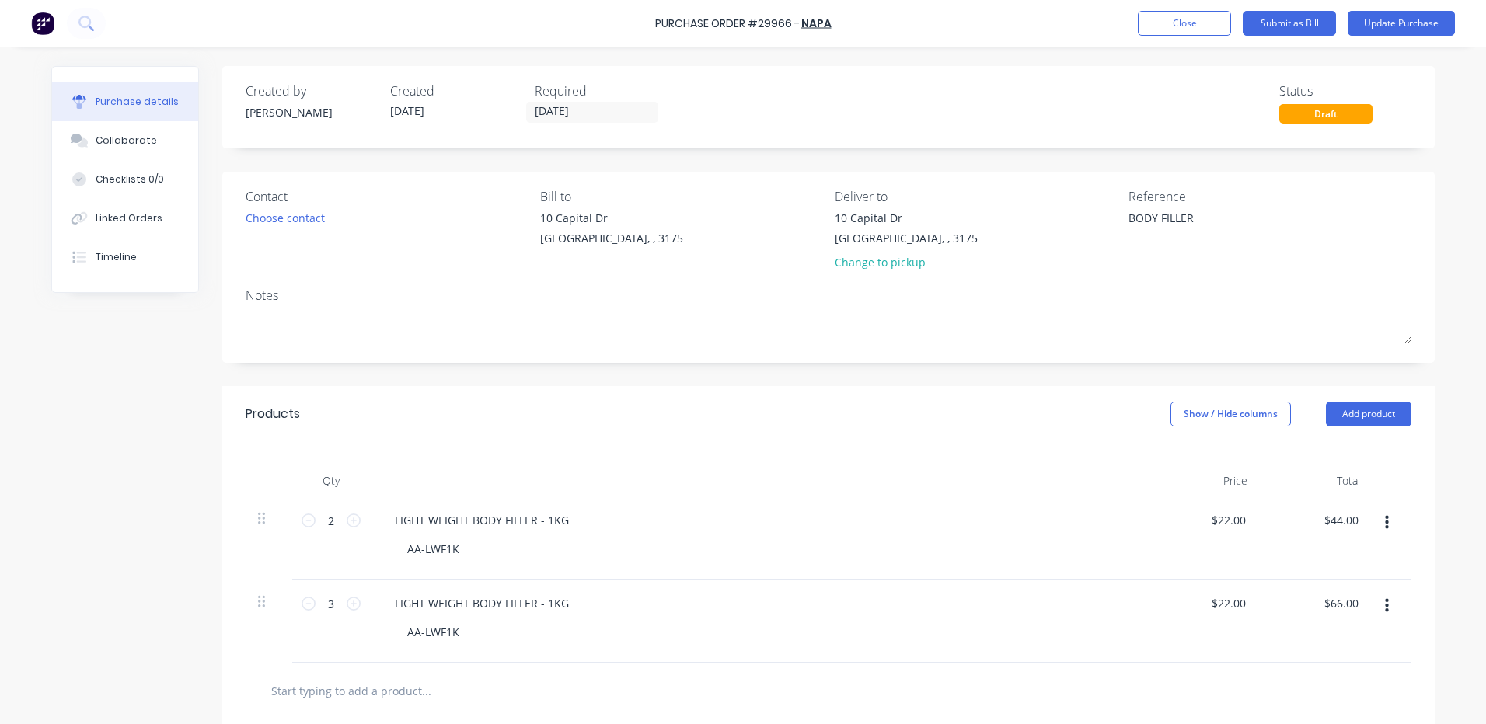
type input "$44.00"
click at [1408, 36] on div "Purchase Order #29966 - NAPA Add product Close Submit as Bill Update Purchase" at bounding box center [743, 23] width 1486 height 47
click at [1409, 32] on button "Update Purchase" at bounding box center [1401, 23] width 107 height 25
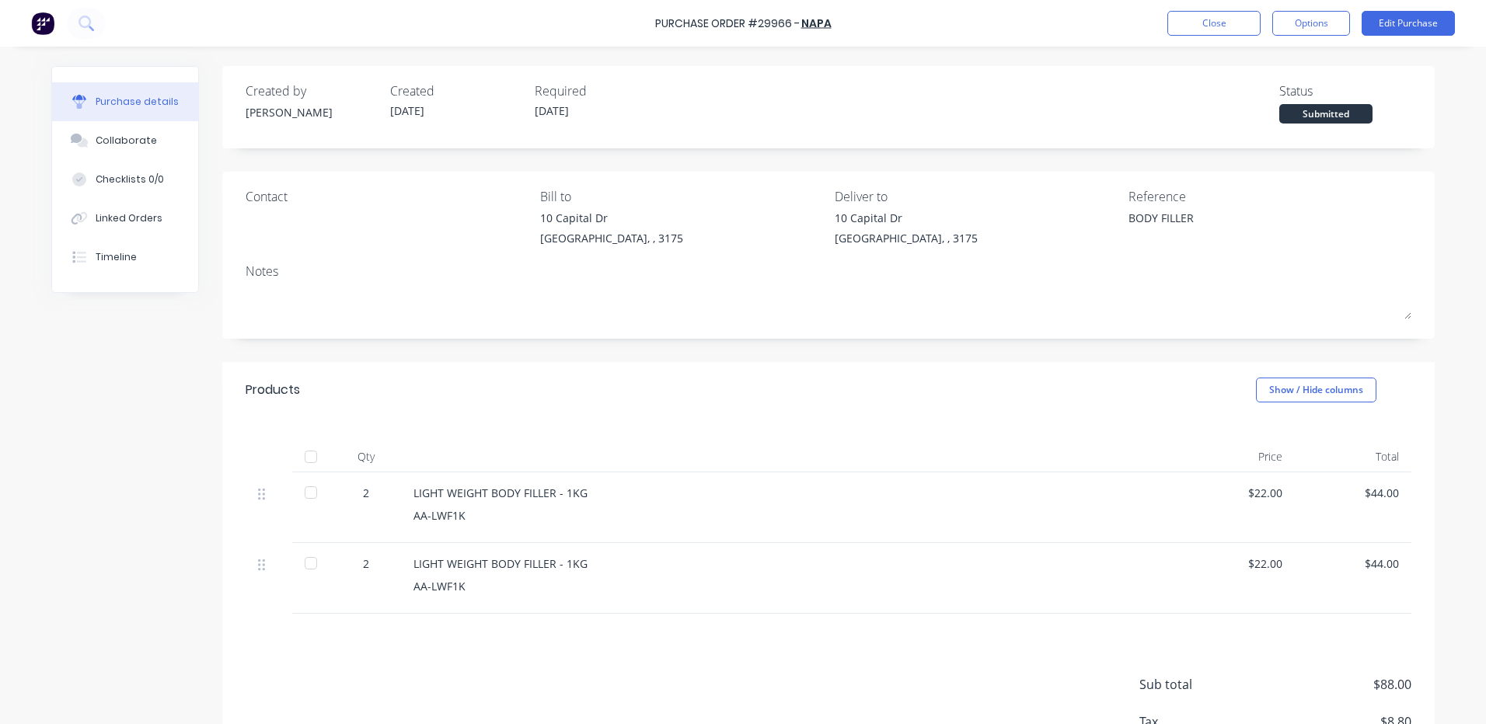
click at [320, 567] on div at bounding box center [310, 563] width 31 height 31
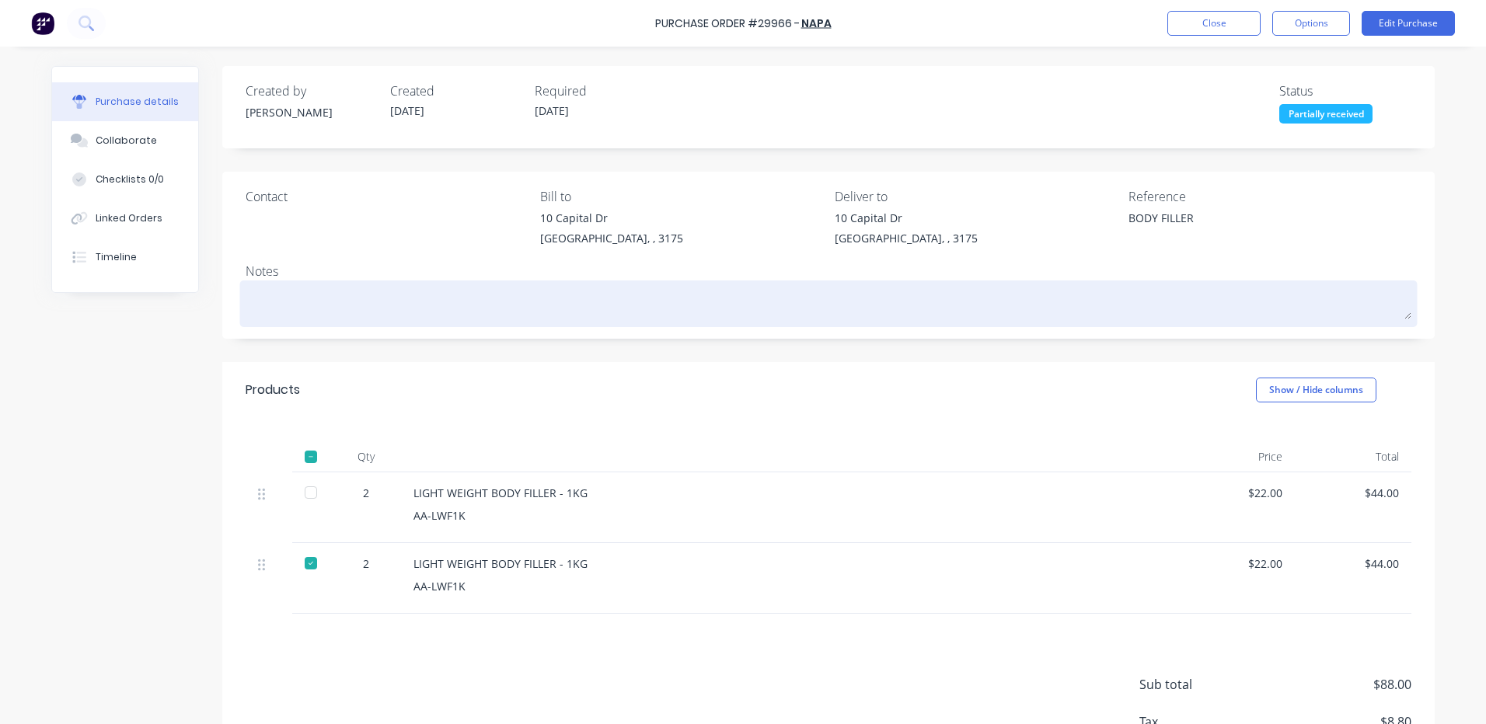
type textarea "x"
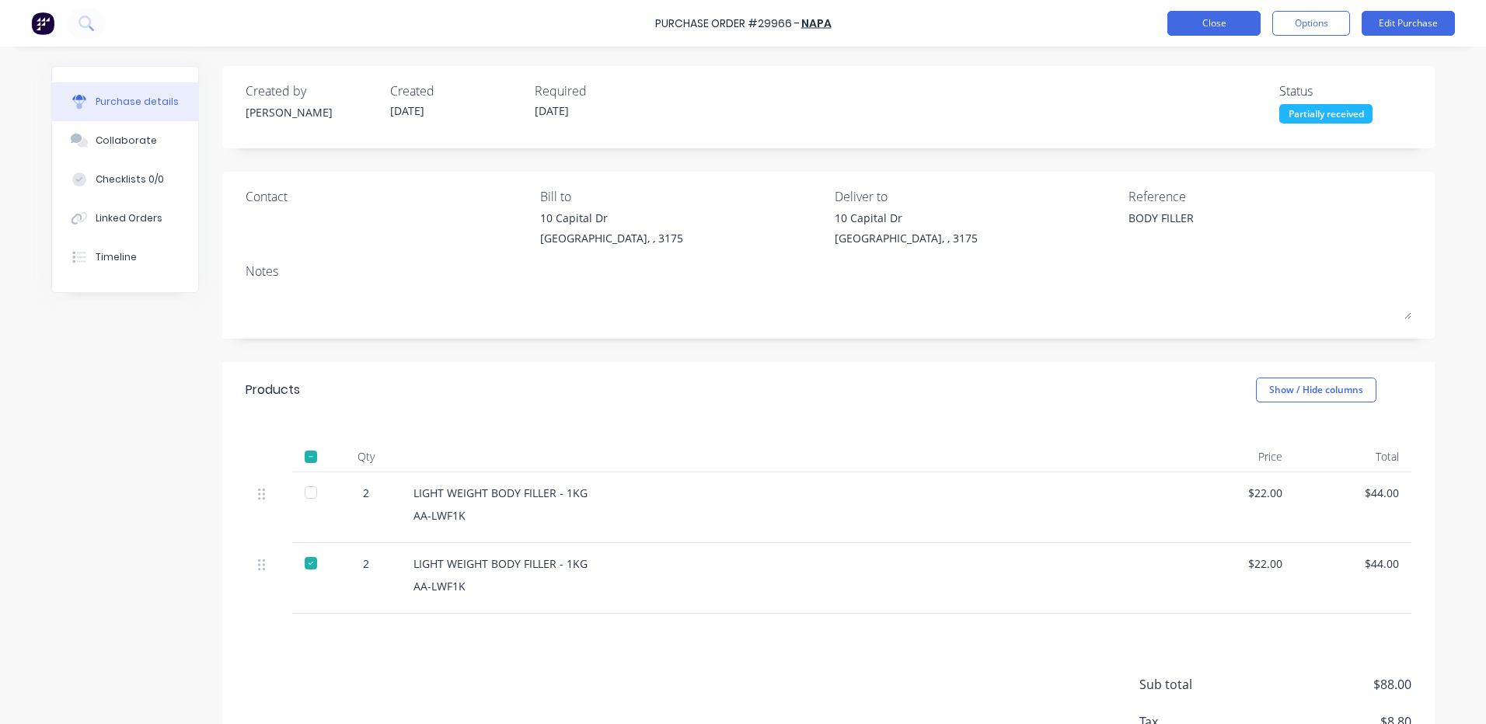
click at [1216, 28] on button "Close" at bounding box center [1213, 23] width 93 height 25
